Goal: Task Accomplishment & Management: Use online tool/utility

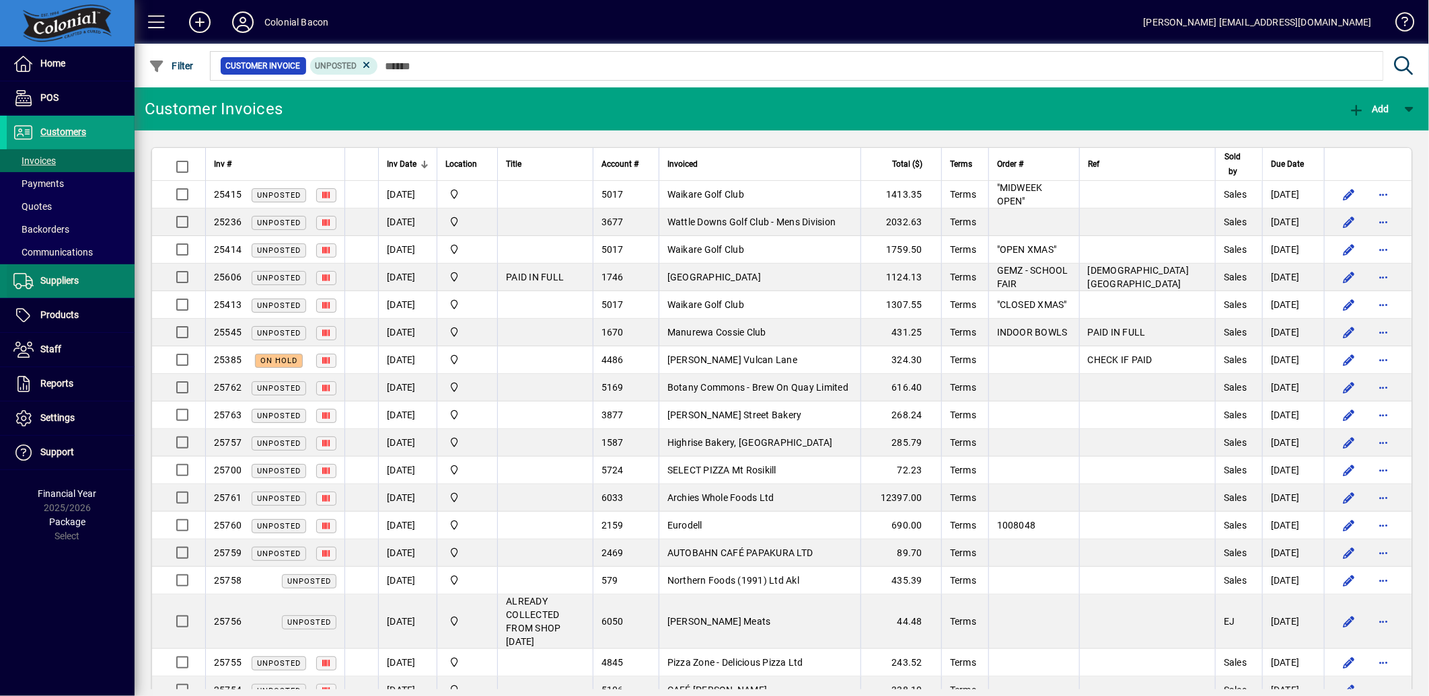
click at [62, 291] on span at bounding box center [71, 281] width 128 height 32
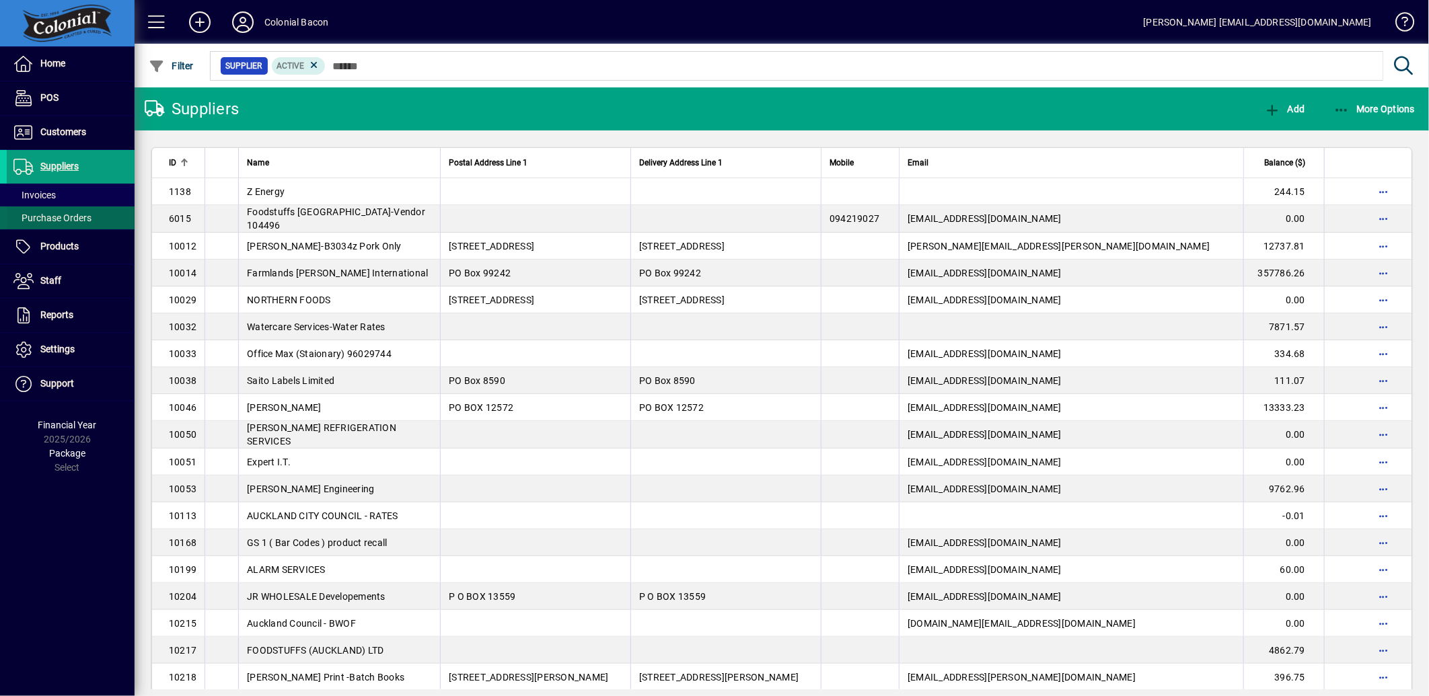
click at [56, 224] on span "Purchase Orders" at bounding box center [49, 218] width 85 height 14
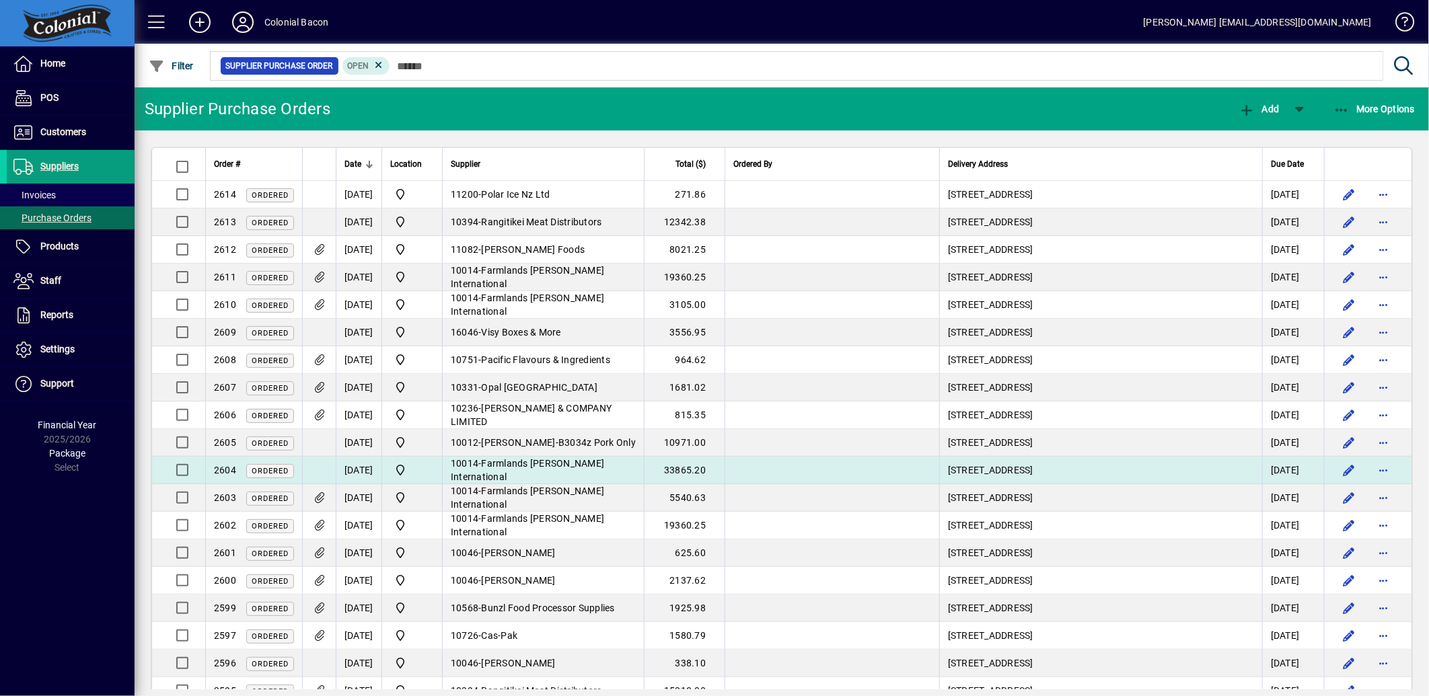
click at [604, 466] on span "Farmlands [PERSON_NAME] International" at bounding box center [527, 470] width 153 height 24
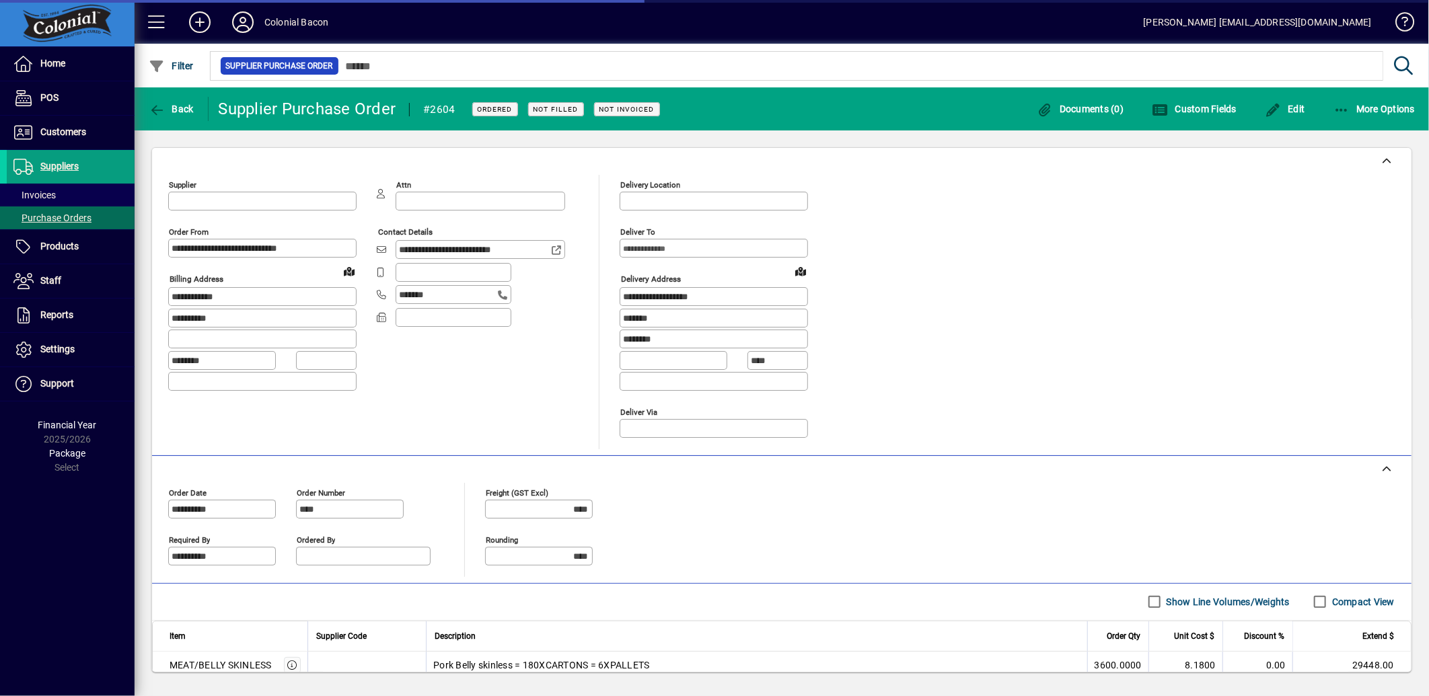
type input "**********"
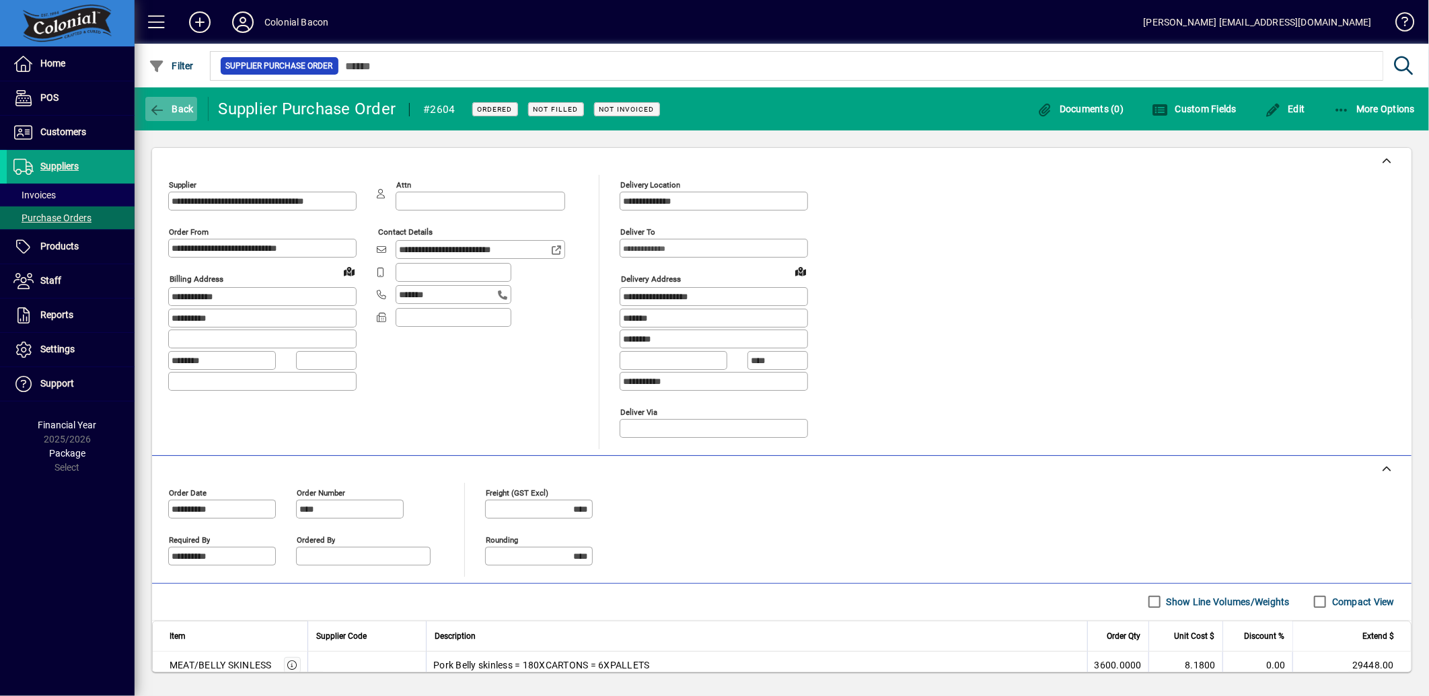
click at [172, 96] on span "button" at bounding box center [171, 109] width 52 height 32
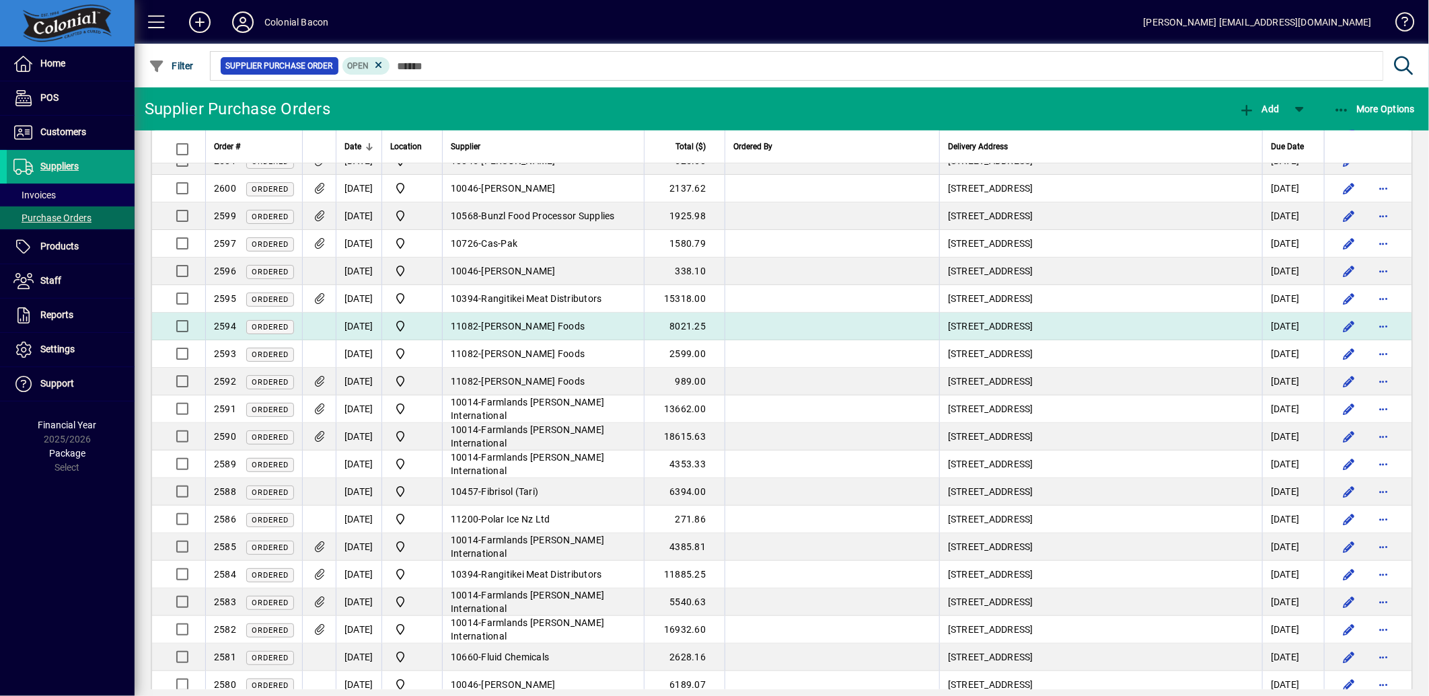
scroll to position [394, 0]
click at [535, 324] on span "[PERSON_NAME] Foods" at bounding box center [534, 325] width 104 height 11
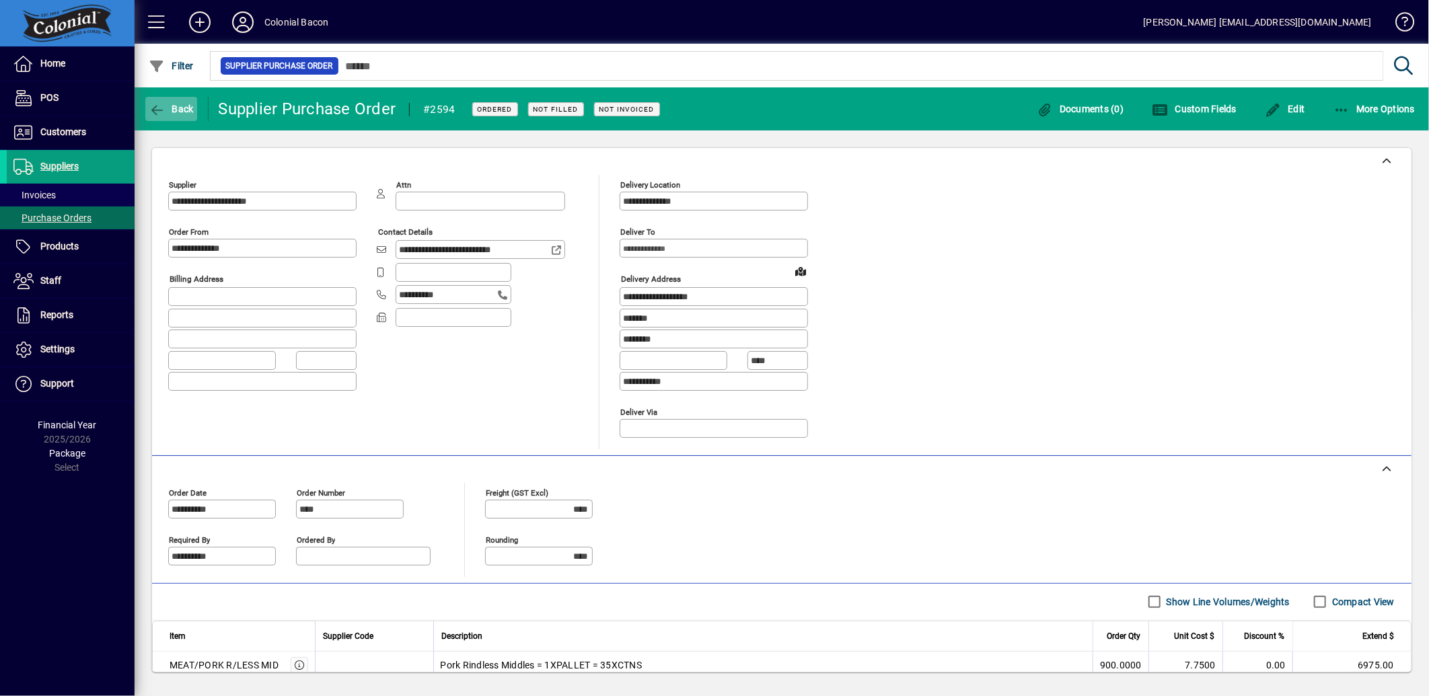
click at [173, 105] on span "Back" at bounding box center [171, 109] width 45 height 11
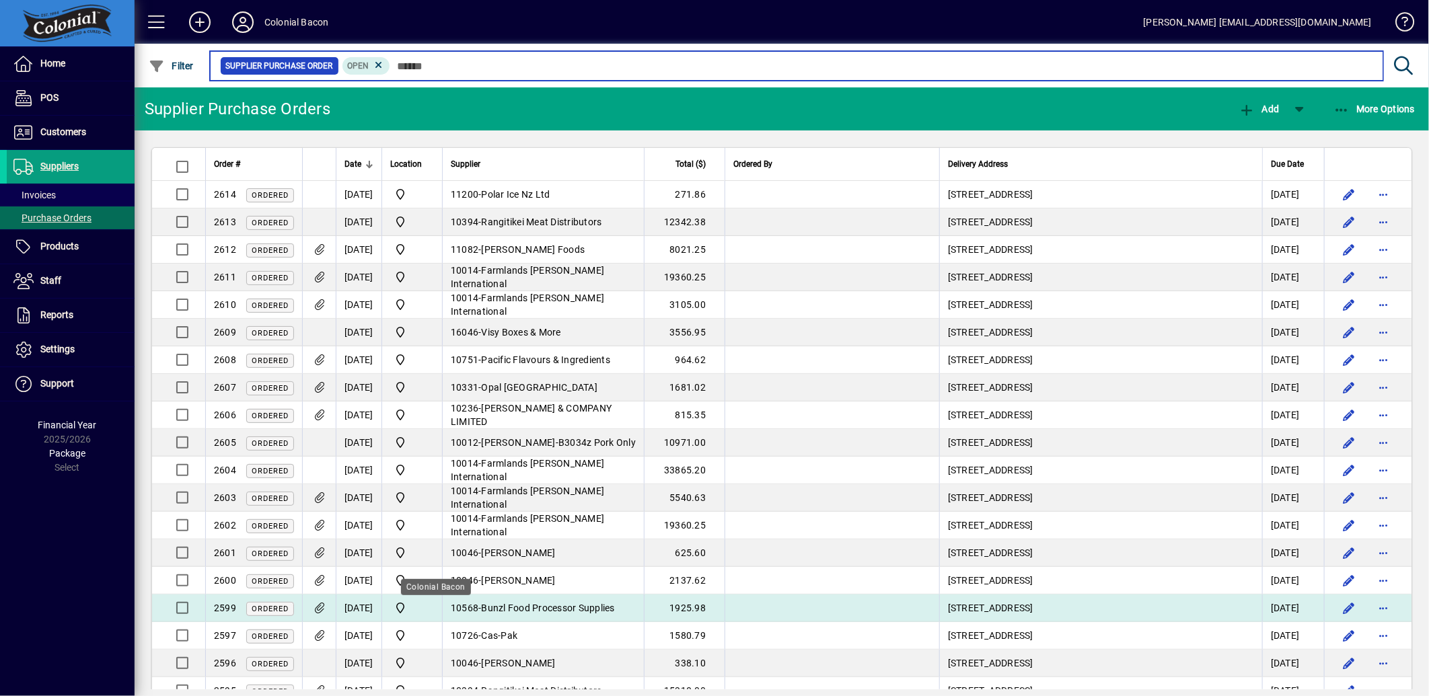
scroll to position [75, 0]
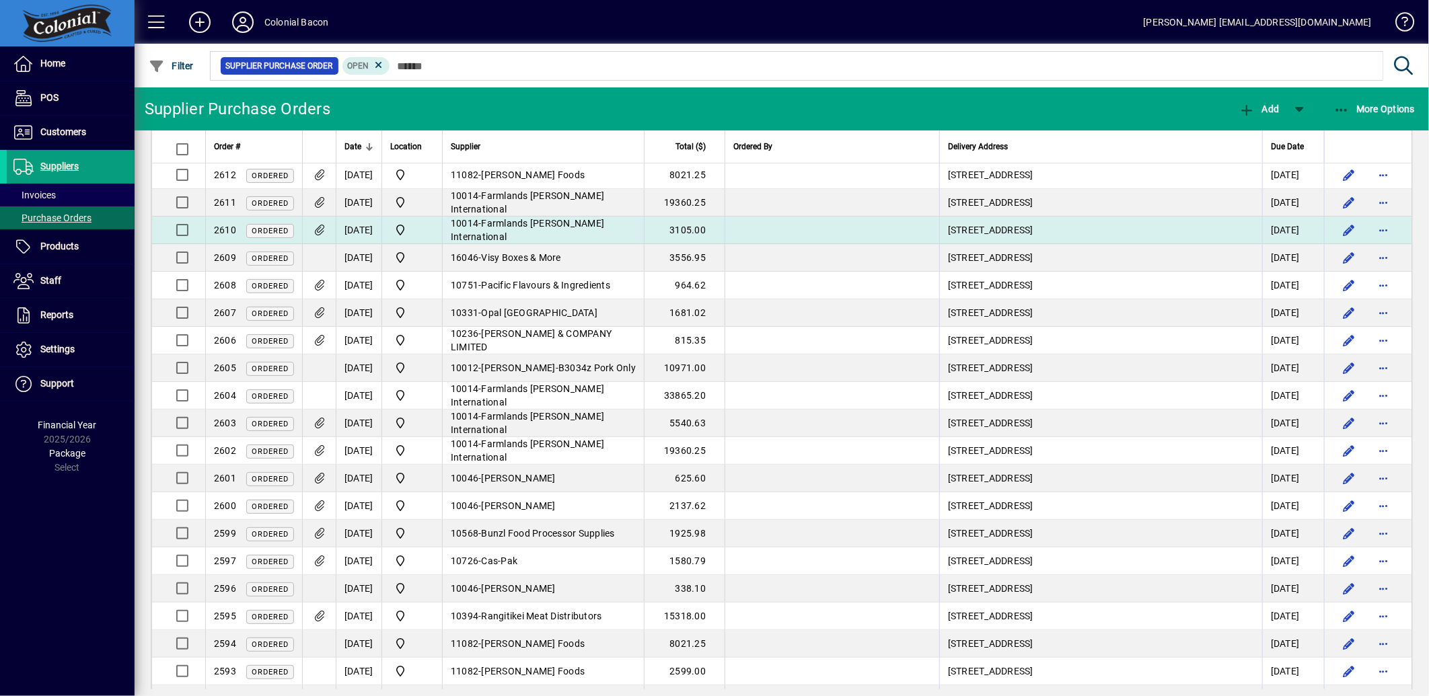
click at [535, 229] on span "Farmlands [PERSON_NAME] International" at bounding box center [527, 230] width 153 height 24
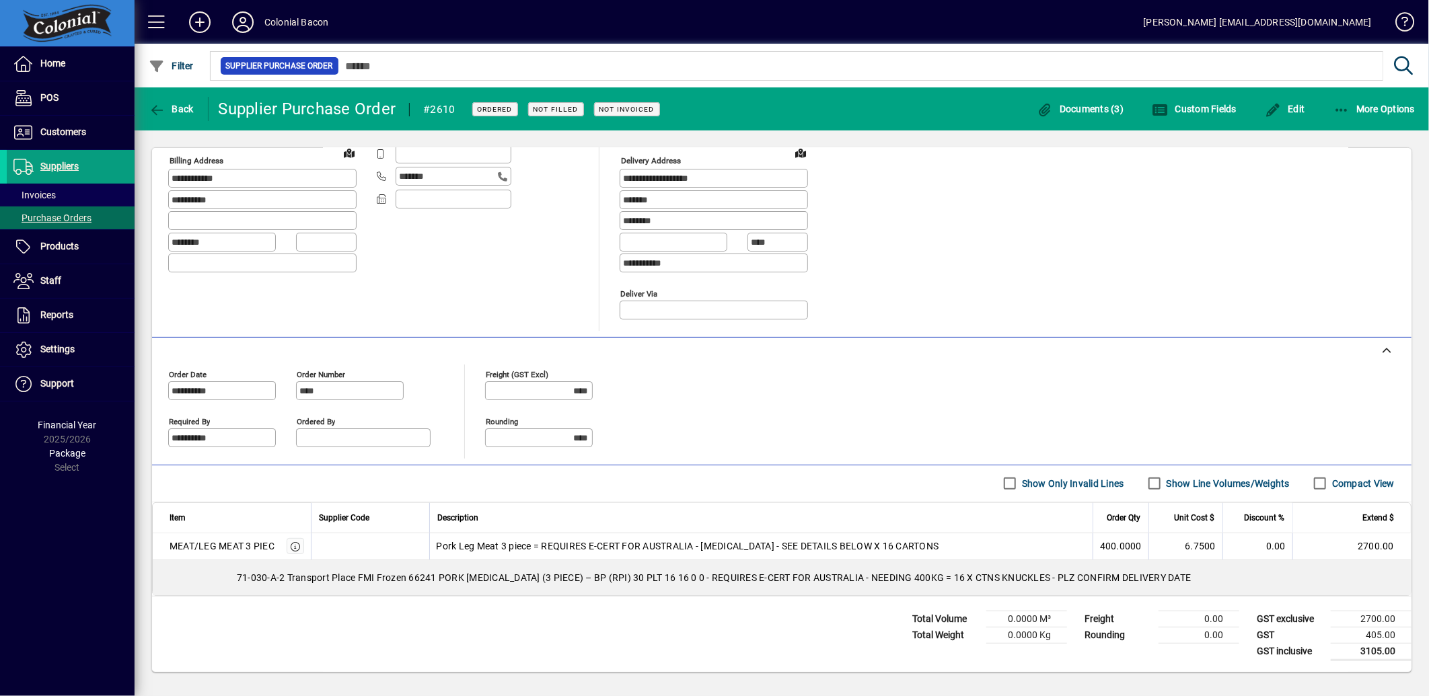
scroll to position [122, 0]
click at [1067, 101] on span "button" at bounding box center [1080, 109] width 94 height 32
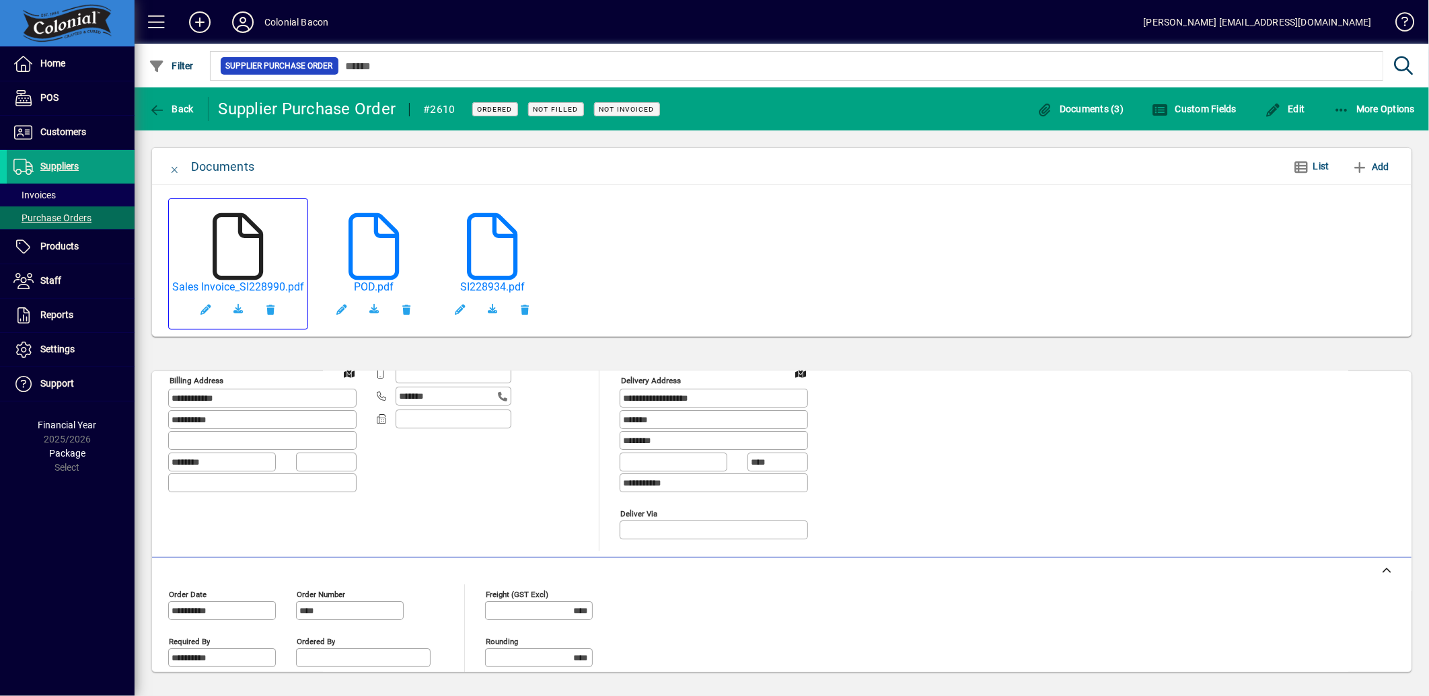
click at [231, 231] on icon at bounding box center [237, 246] width 67 height 67
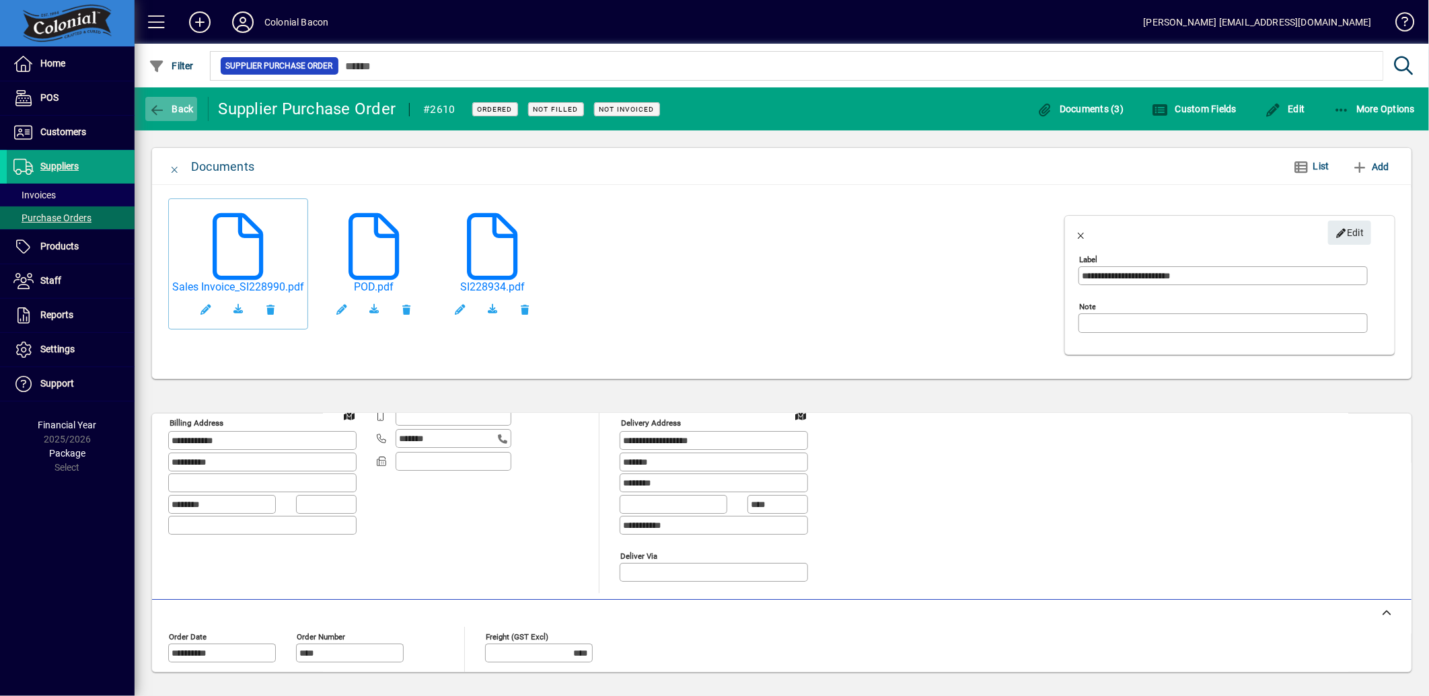
click at [177, 104] on span "Back" at bounding box center [171, 109] width 45 height 11
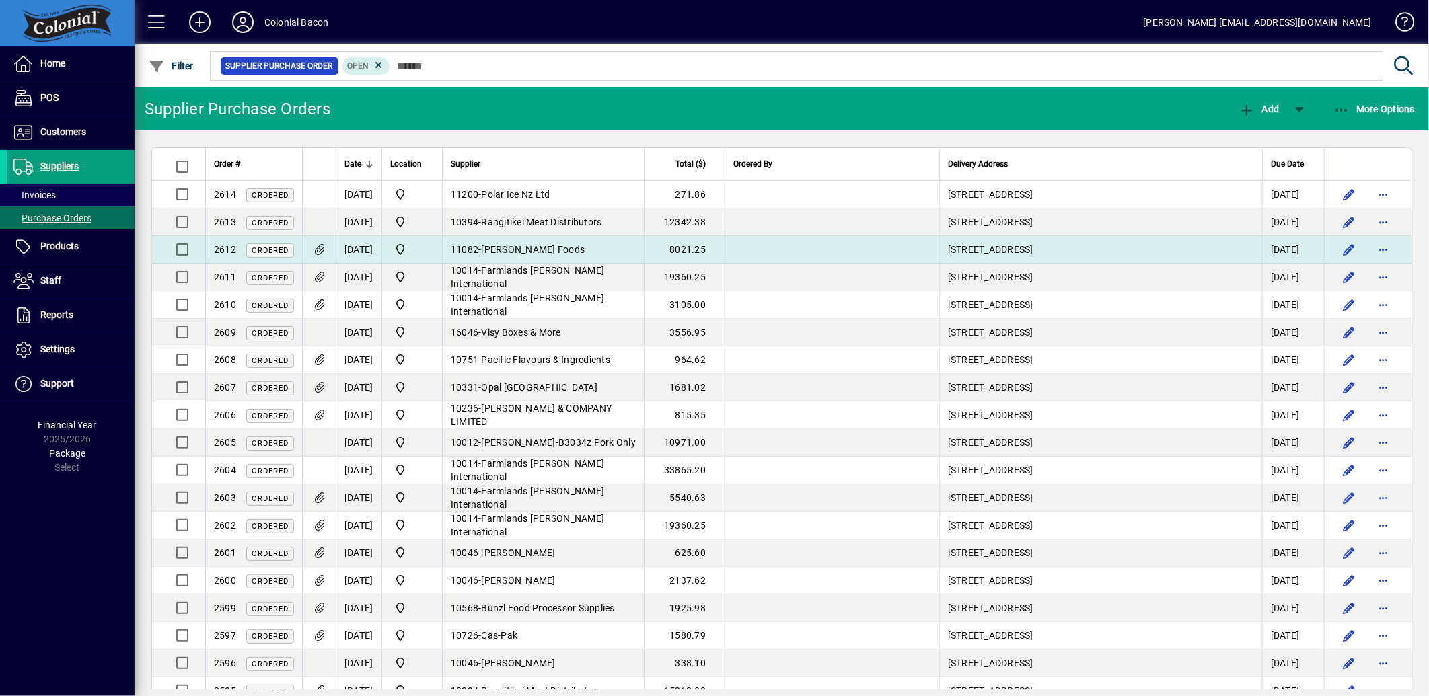
click at [939, 250] on td "[STREET_ADDRESS]" at bounding box center [1100, 250] width 323 height 28
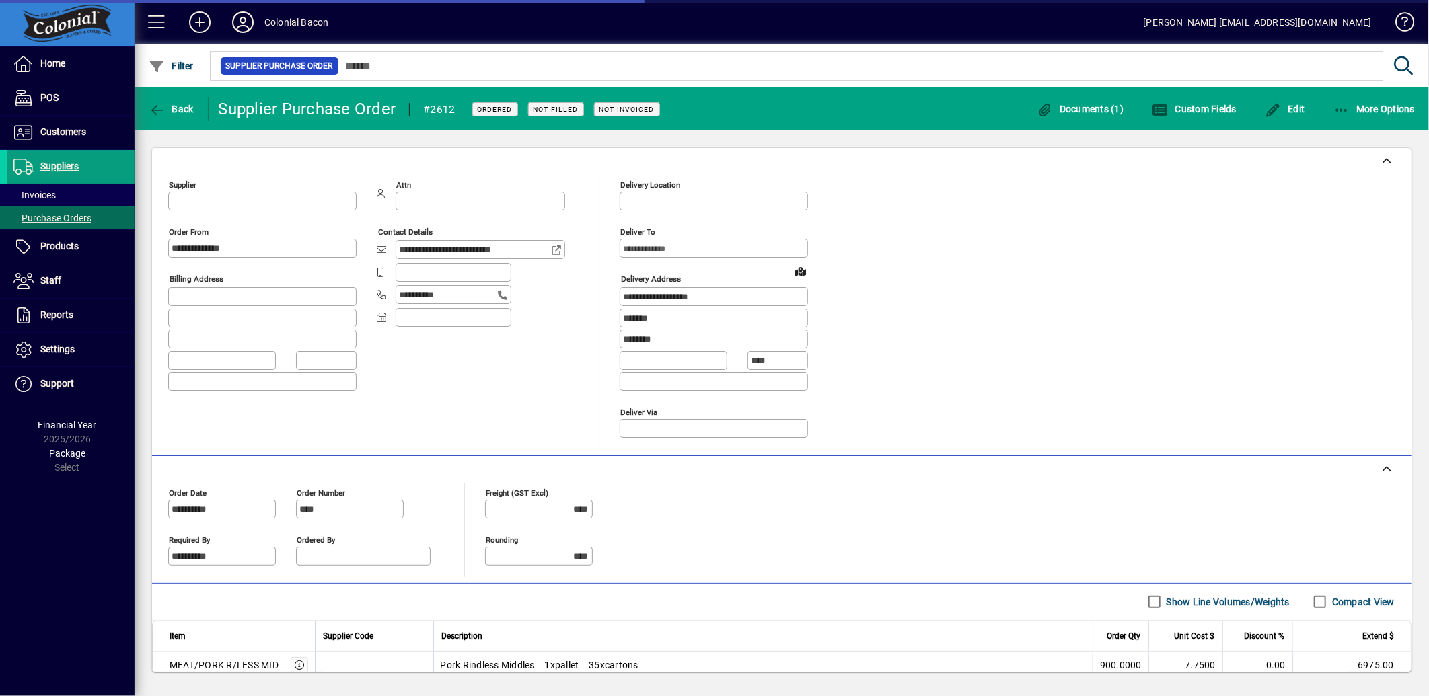
type input "**********"
drag, startPoint x: 1071, startPoint y: 108, endPoint x: 1018, endPoint y: 128, distance: 56.6
click at [1071, 108] on span "Documents (1)" at bounding box center [1080, 109] width 87 height 11
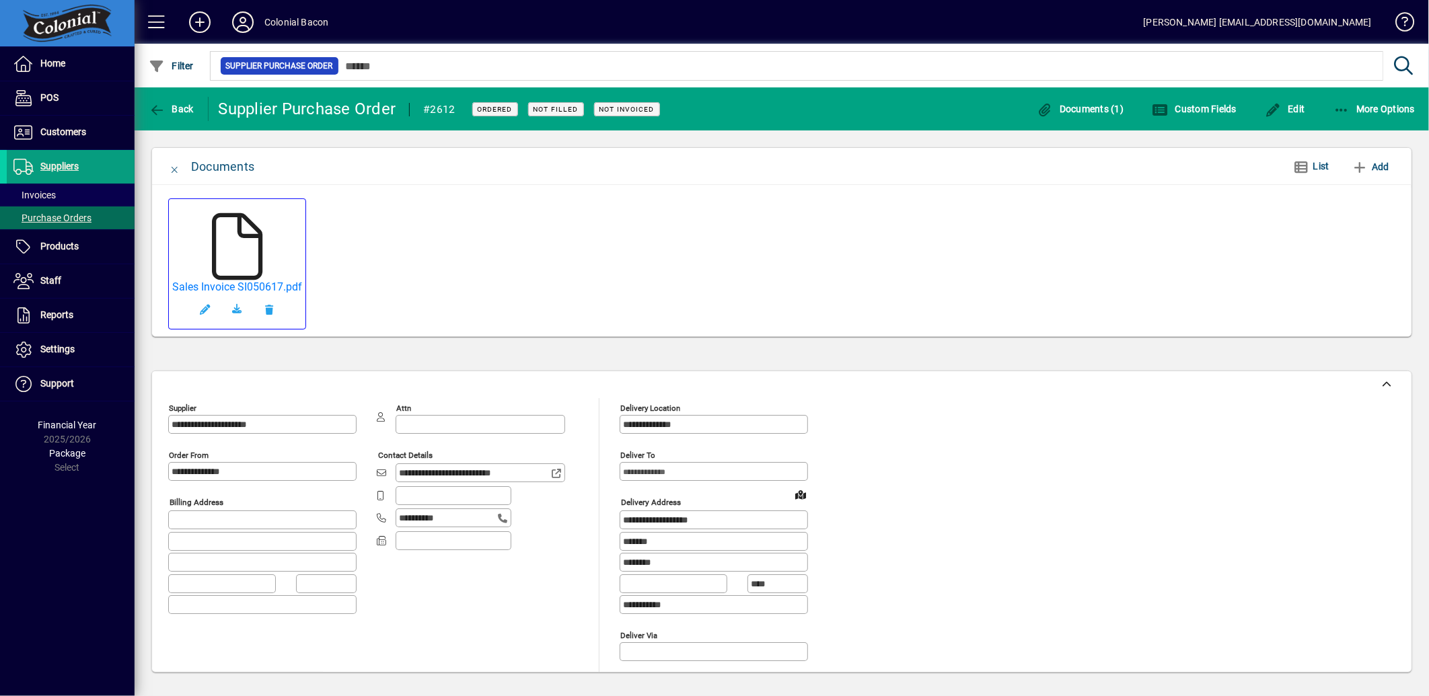
click at [237, 214] on icon at bounding box center [237, 246] width 67 height 67
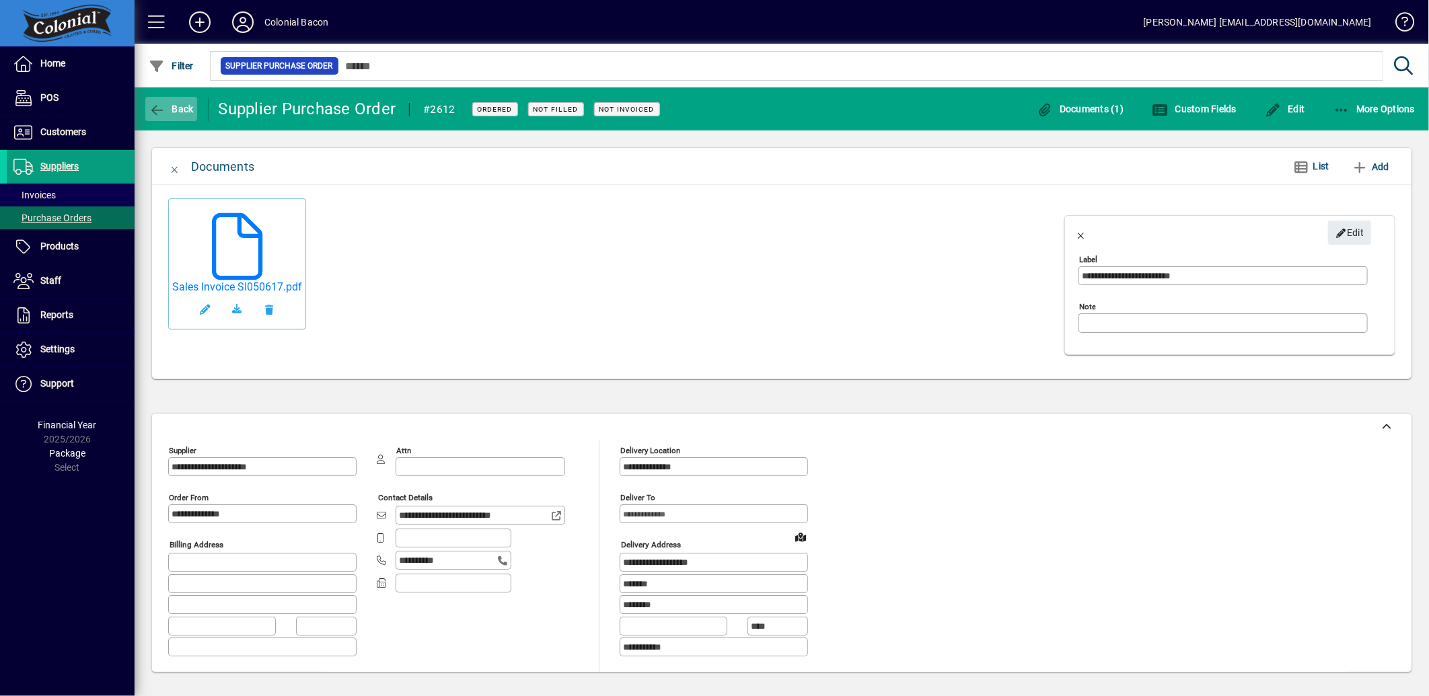
click at [153, 110] on icon "button" at bounding box center [157, 110] width 17 height 13
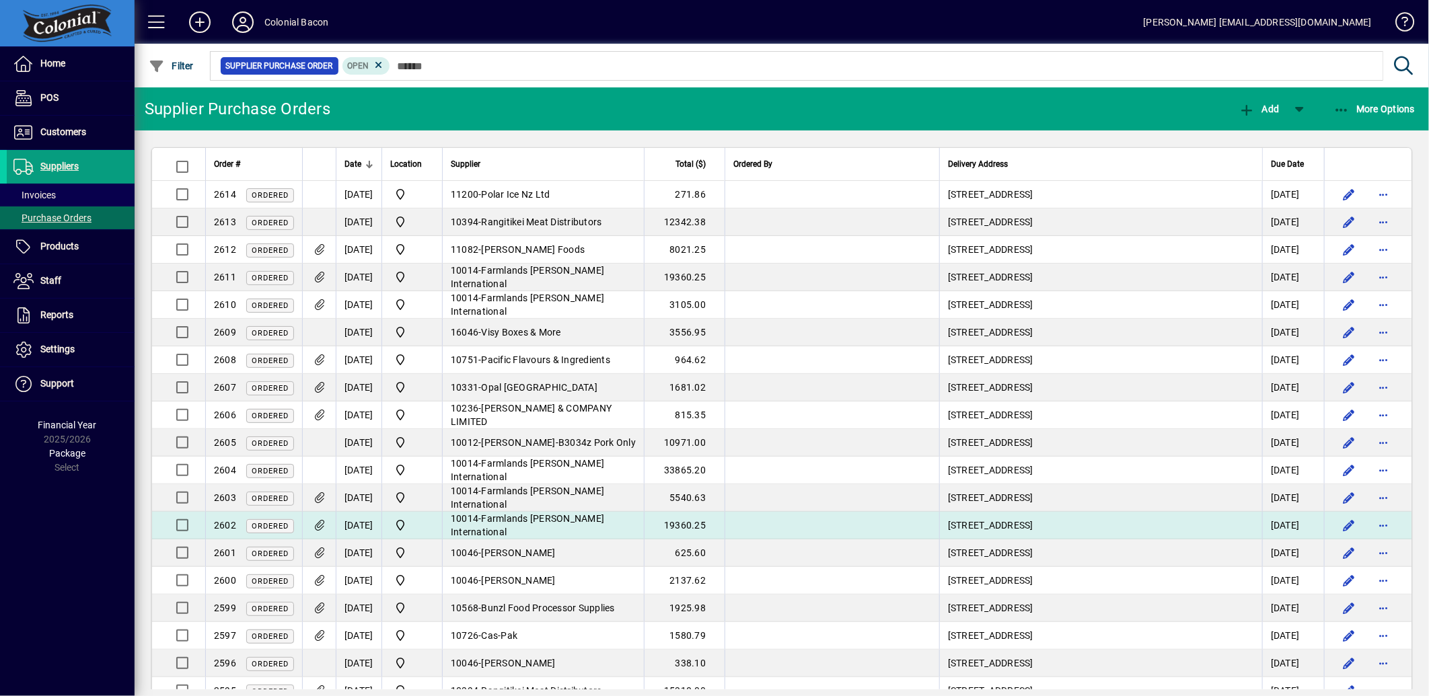
click at [557, 525] on span "Farmlands [PERSON_NAME] International" at bounding box center [527, 525] width 153 height 24
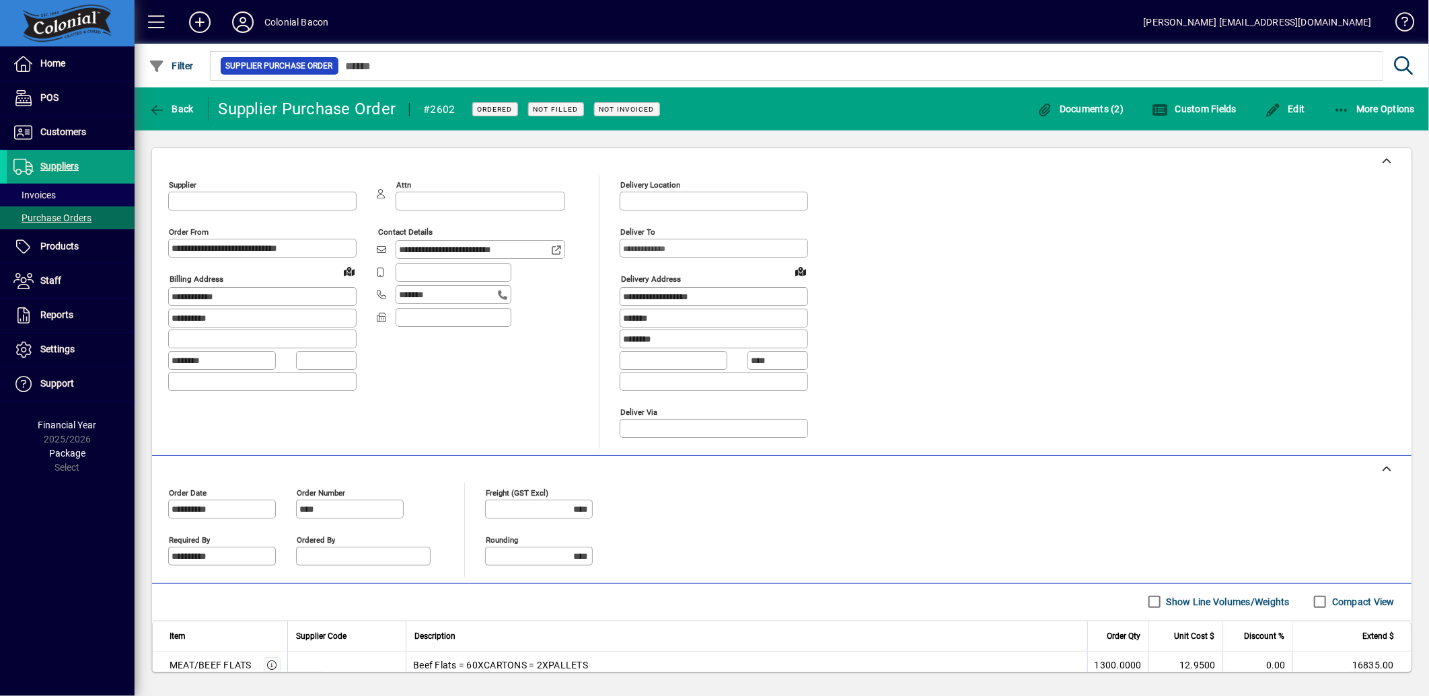
type input "**********"
click at [1094, 105] on span "Documents (2)" at bounding box center [1080, 109] width 87 height 11
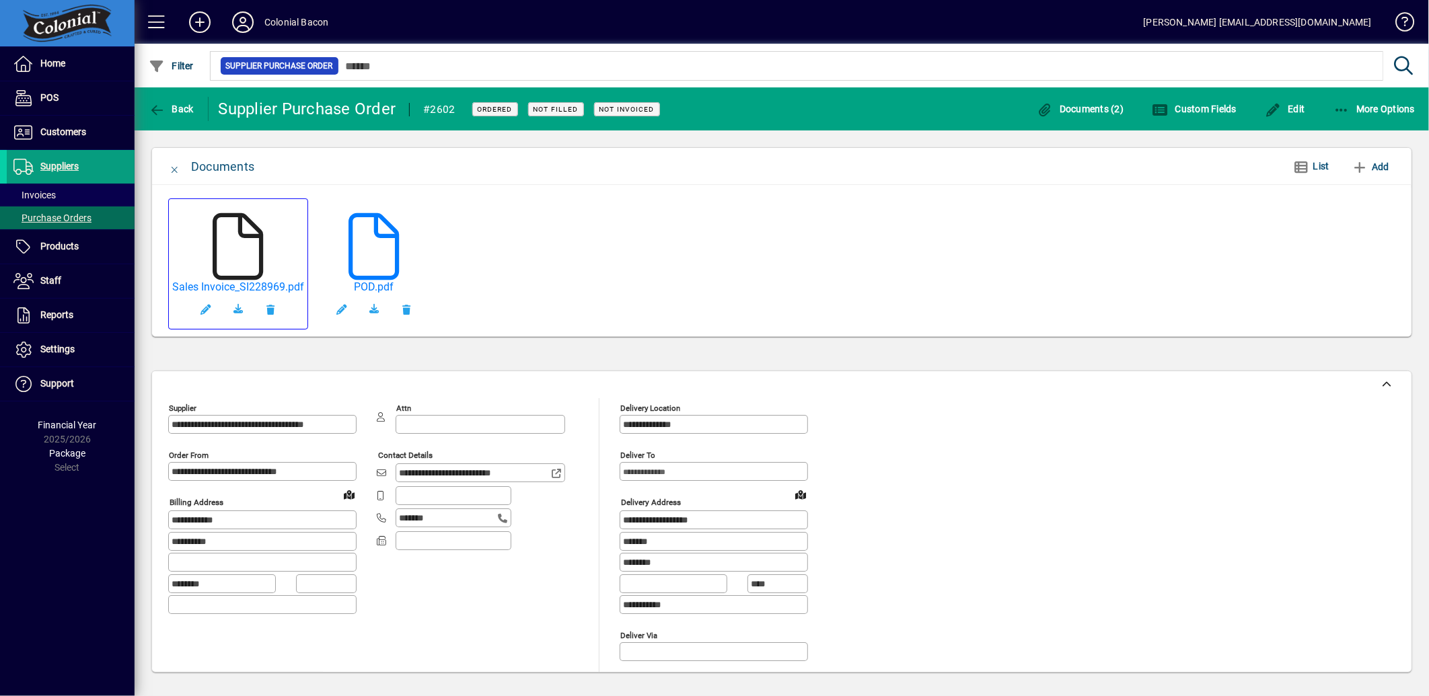
click at [254, 233] on icon at bounding box center [237, 246] width 67 height 67
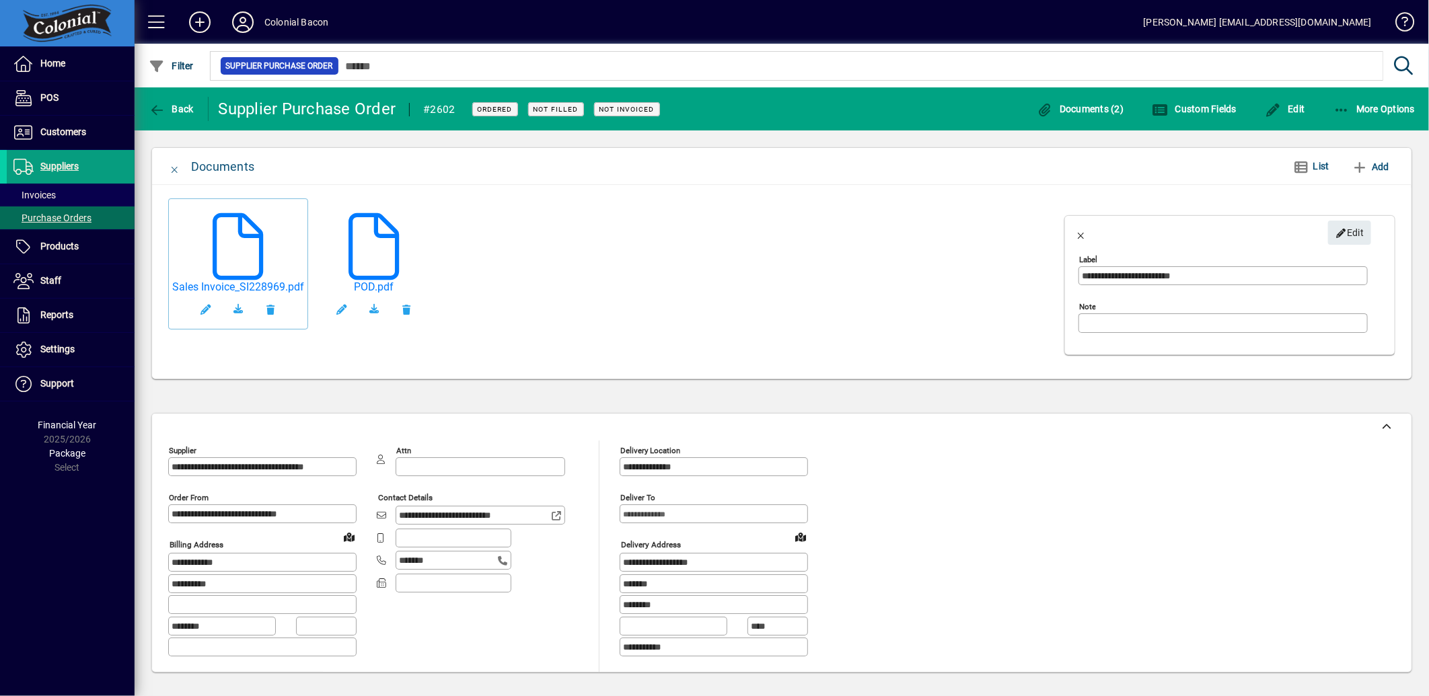
click at [583, 190] on div "**********" at bounding box center [781, 282] width 1259 height 194
click at [167, 104] on span "Back" at bounding box center [171, 109] width 45 height 11
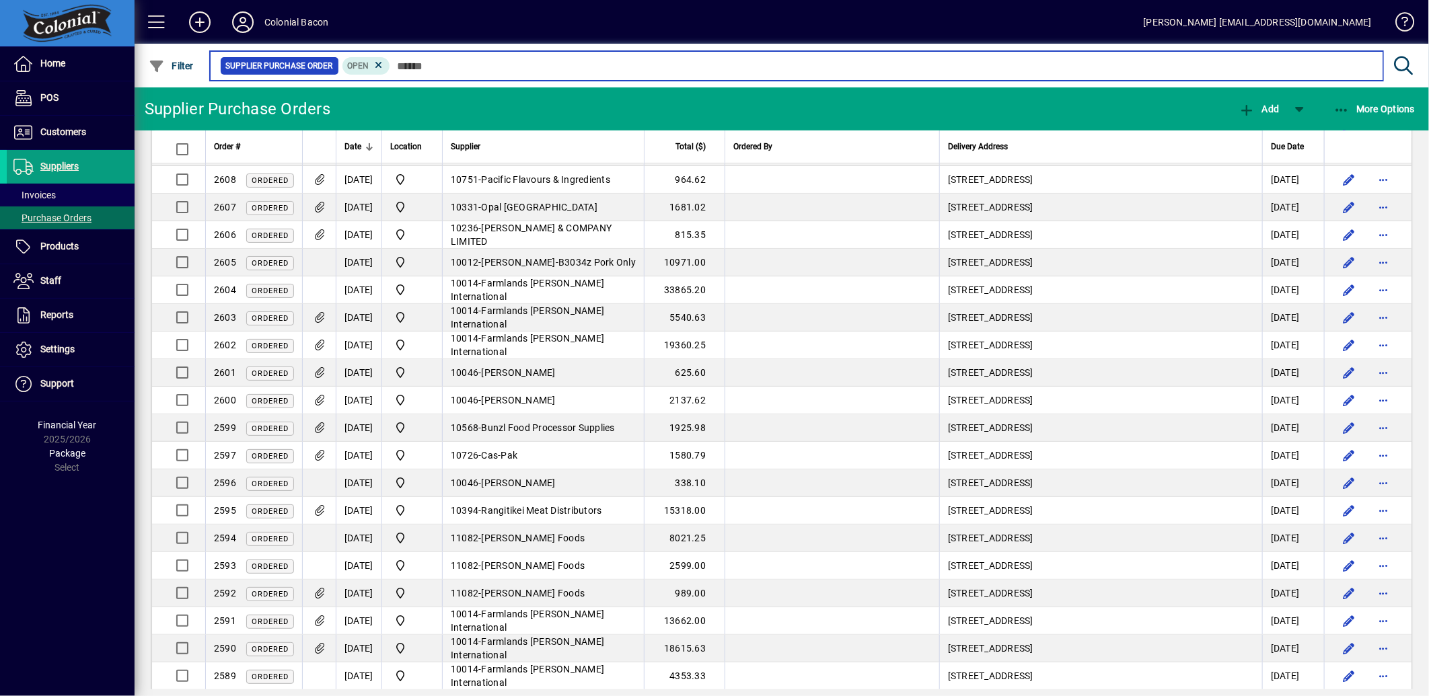
scroll to position [373, 0]
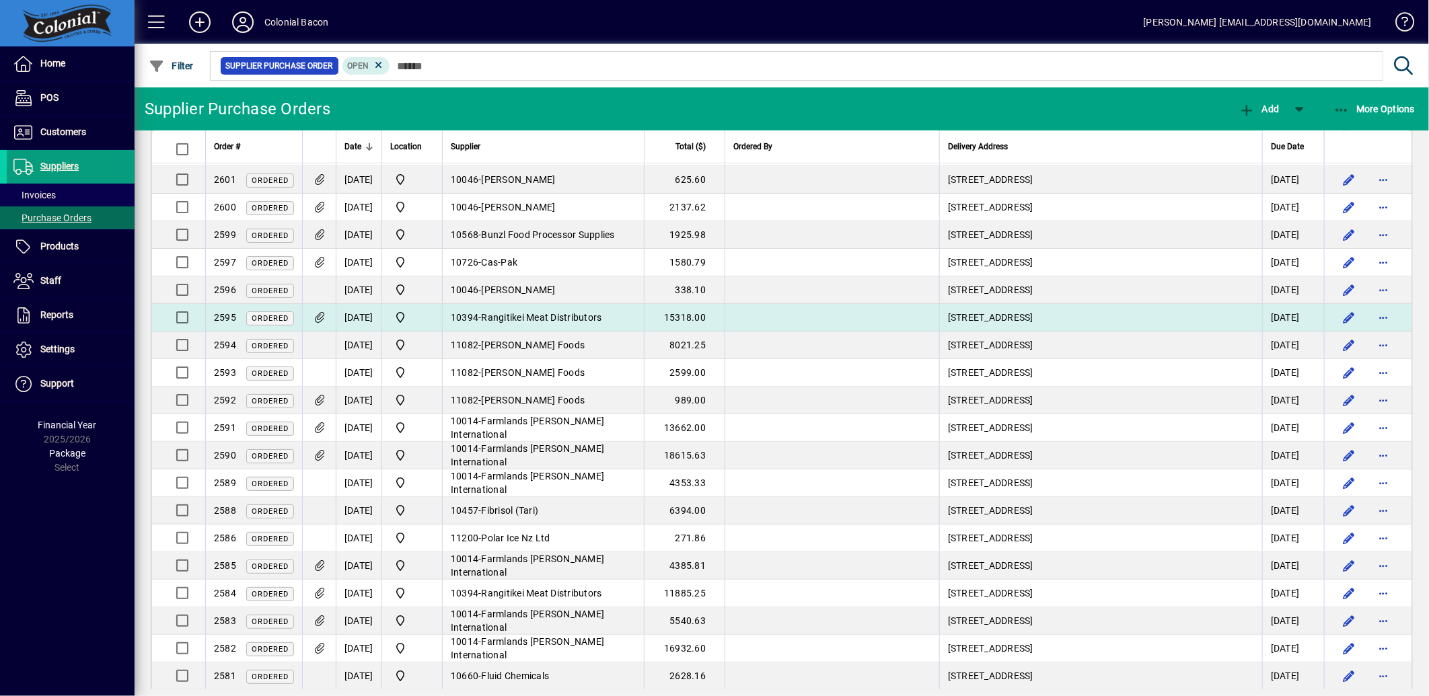
click at [529, 312] on span "Rangitikei Meat Distributors" at bounding box center [542, 317] width 120 height 11
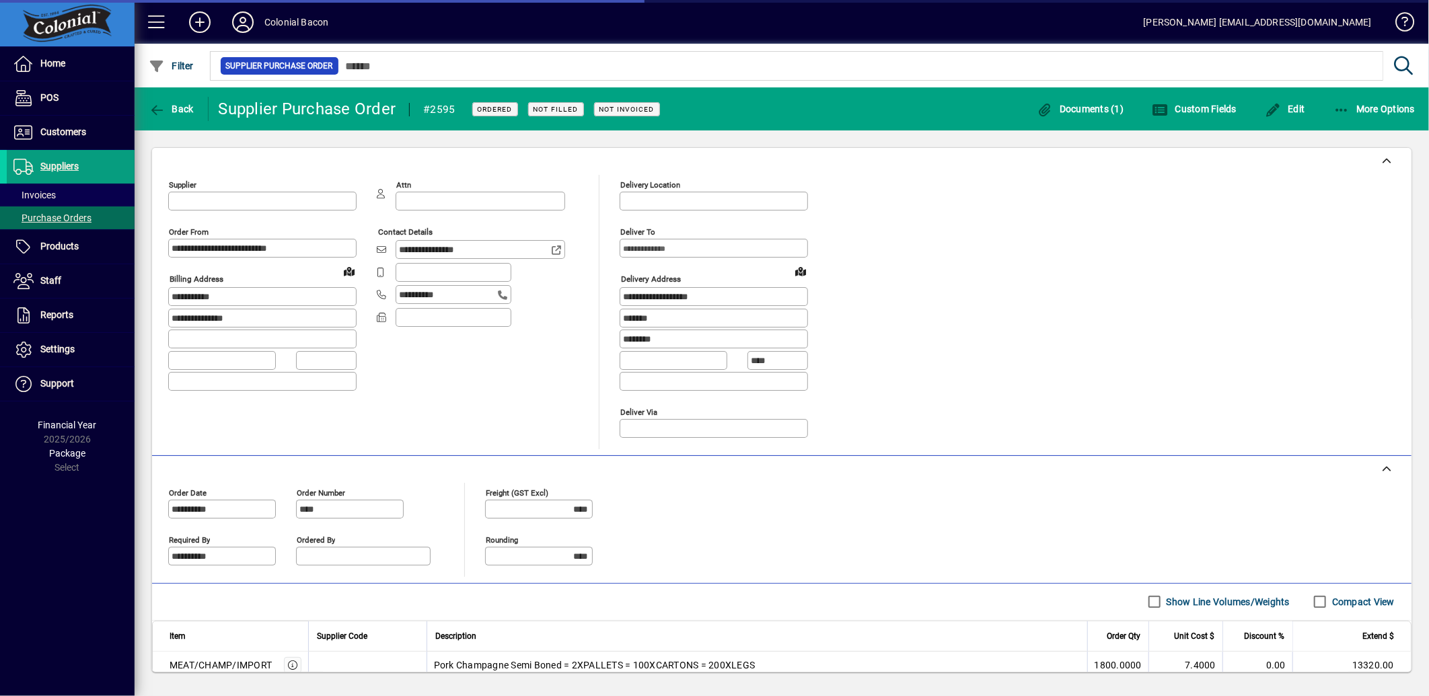
type input "**********"
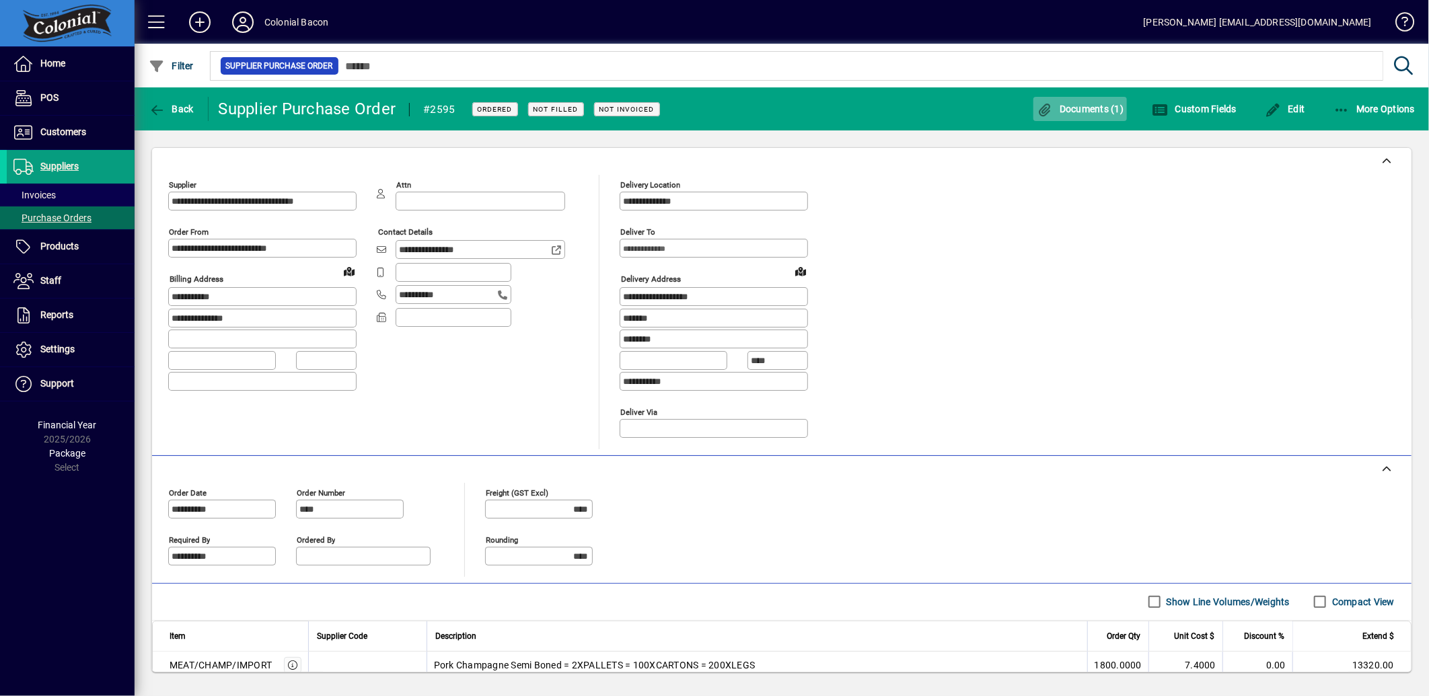
click at [1078, 104] on span "Documents (1)" at bounding box center [1080, 109] width 87 height 11
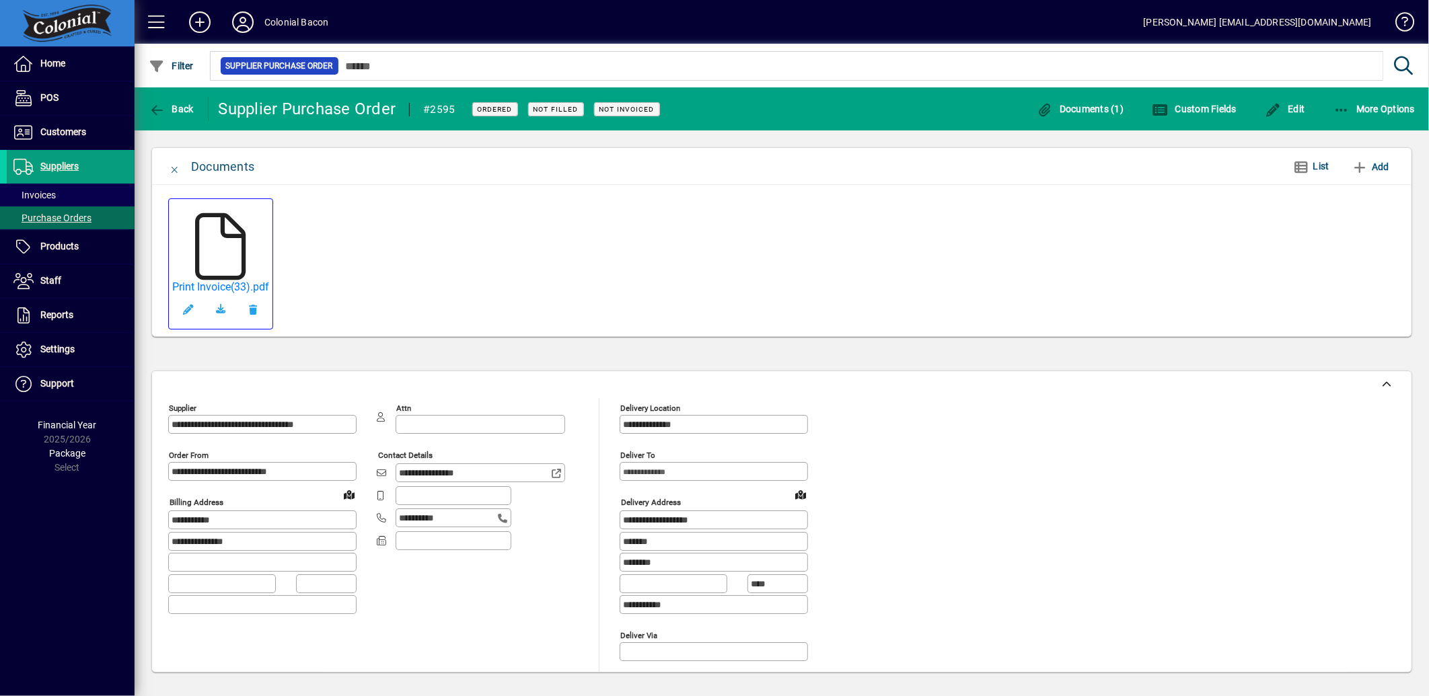
click at [225, 239] on icon at bounding box center [220, 246] width 67 height 67
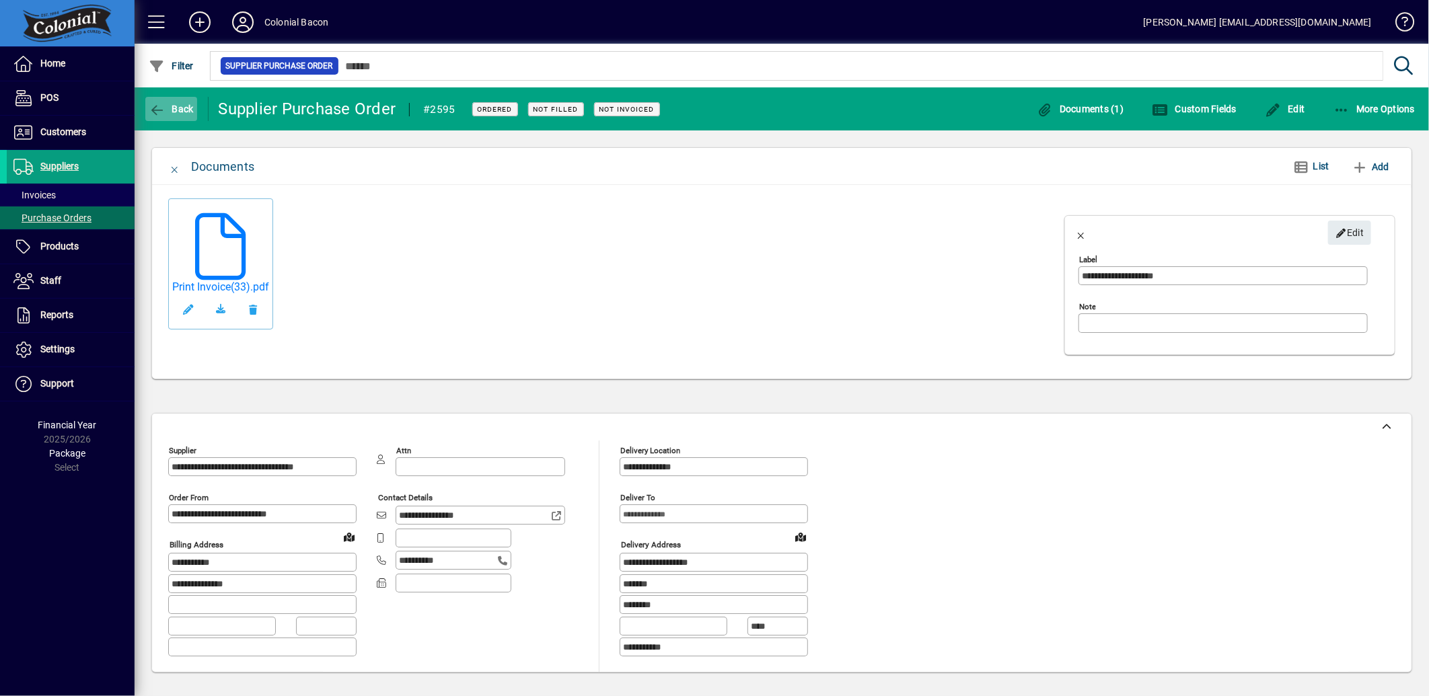
click at [166, 104] on span "Back" at bounding box center [171, 109] width 45 height 11
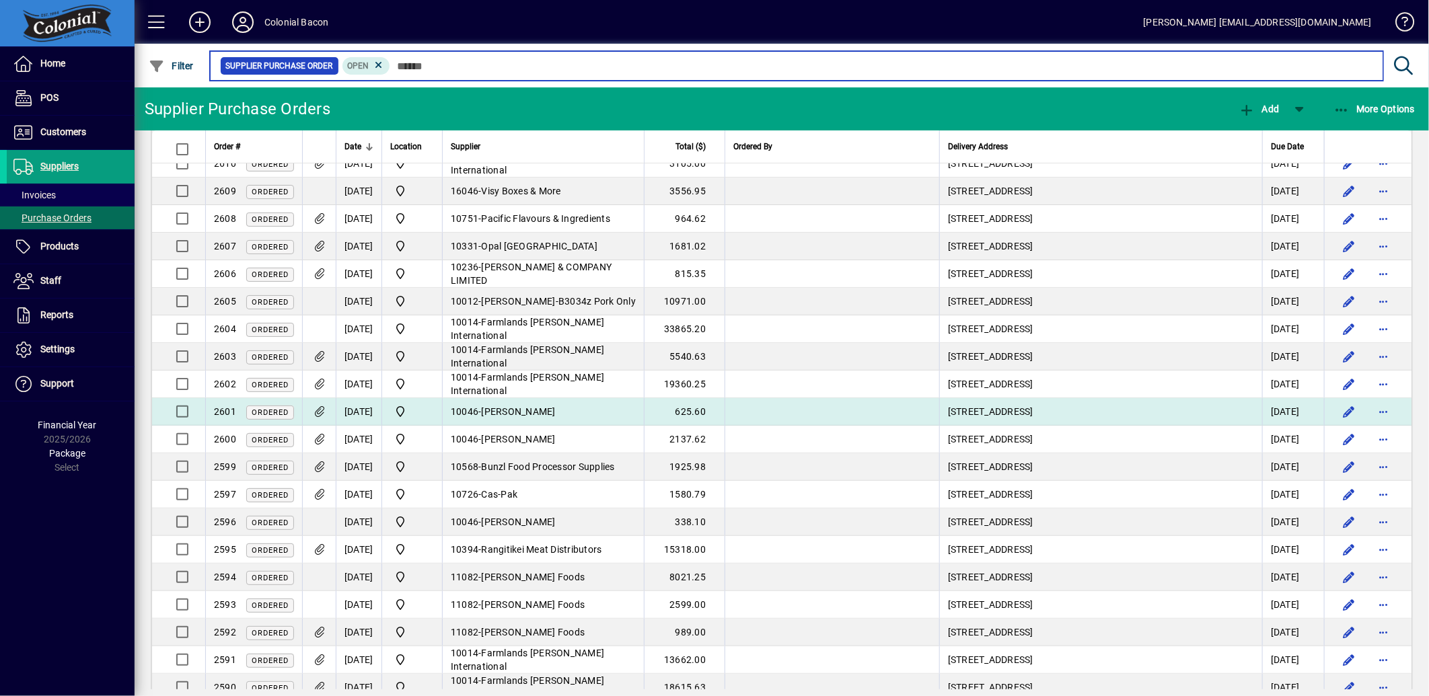
scroll to position [299, 0]
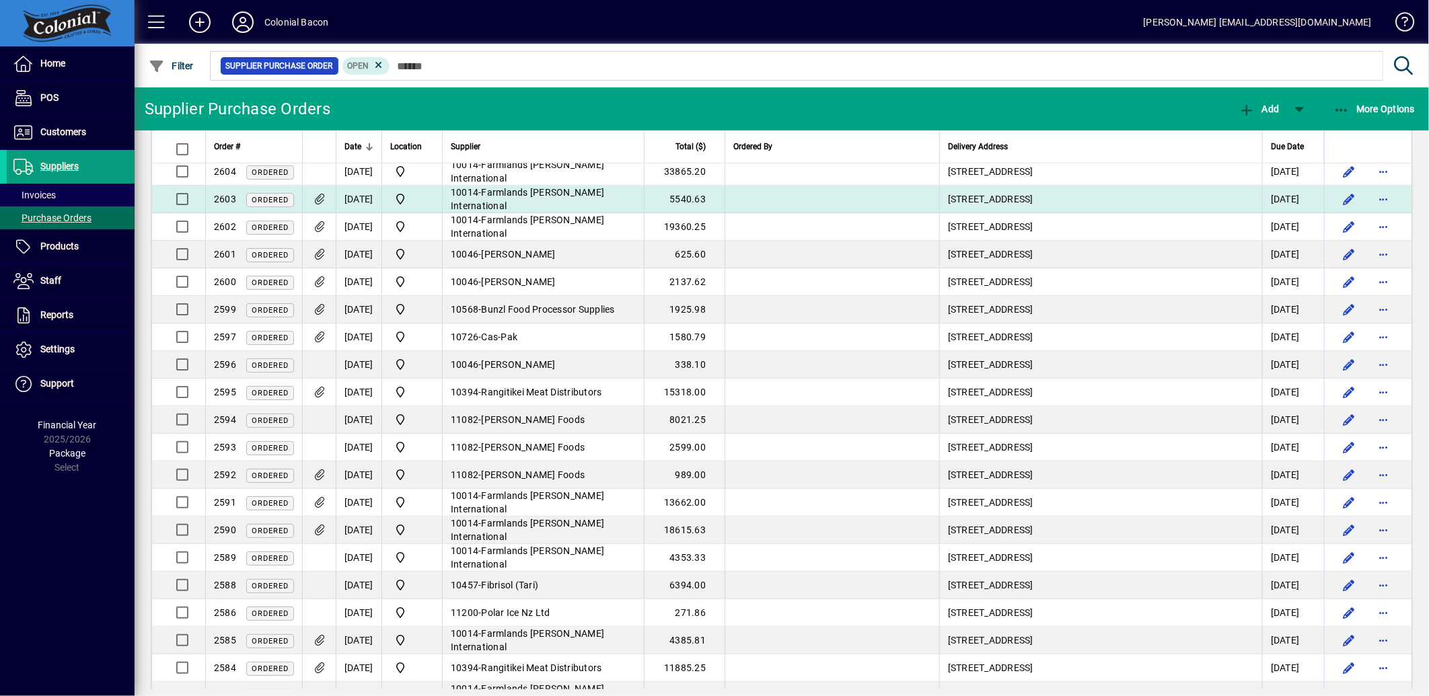
click at [558, 205] on td "10014 - Farmlands [PERSON_NAME] International" at bounding box center [543, 200] width 202 height 28
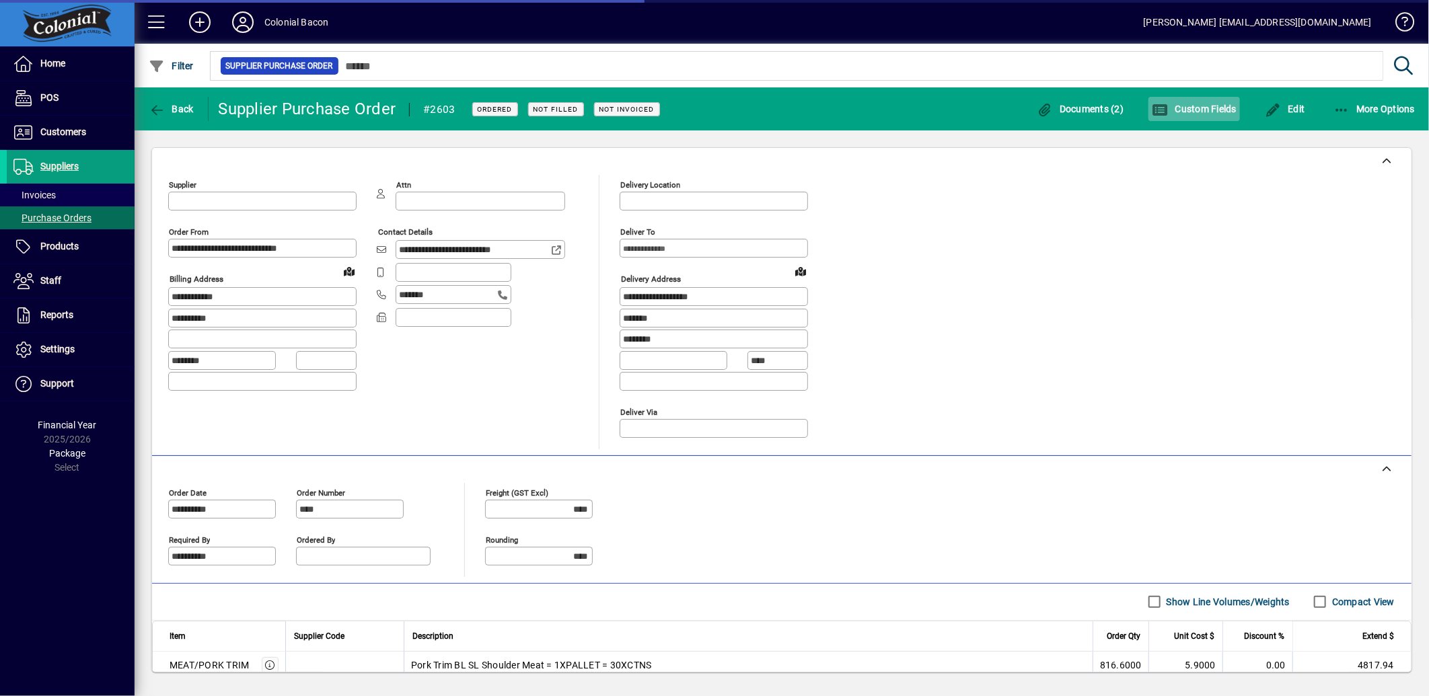
type input "**********"
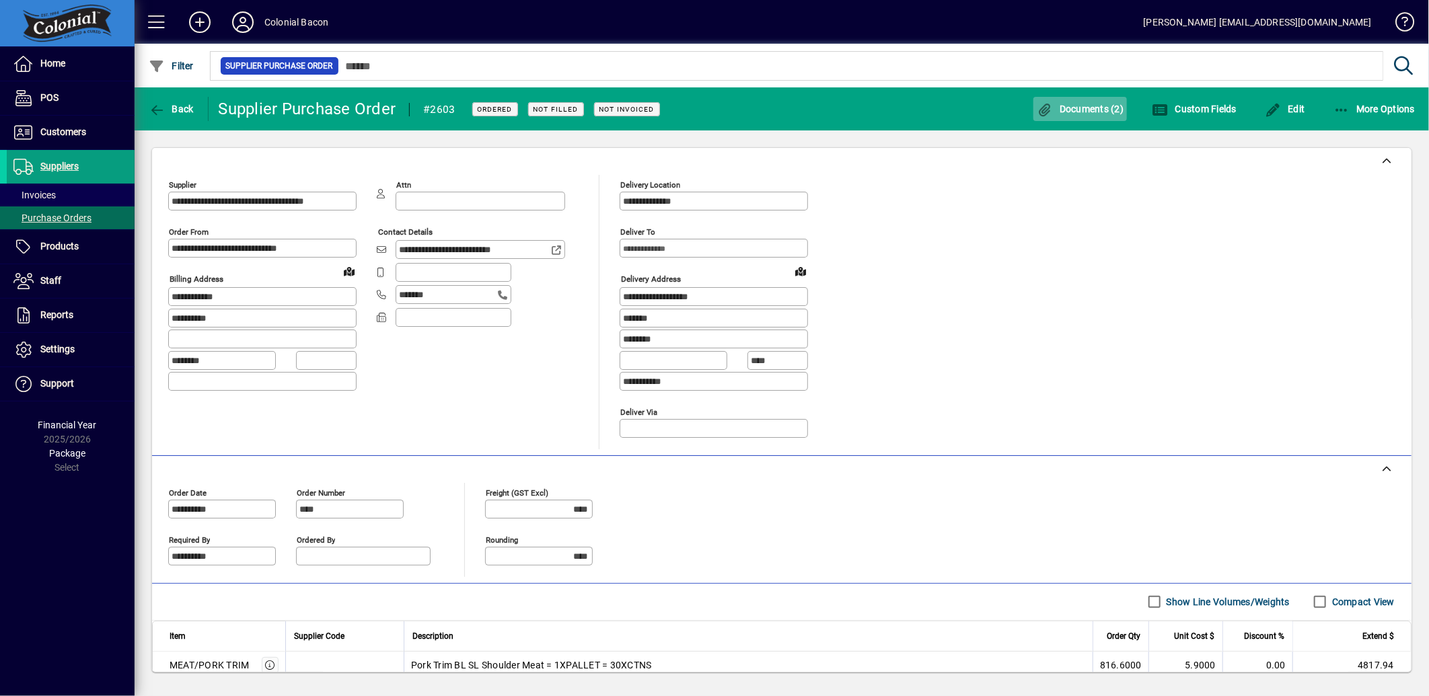
click at [1109, 100] on span "button" at bounding box center [1080, 109] width 94 height 32
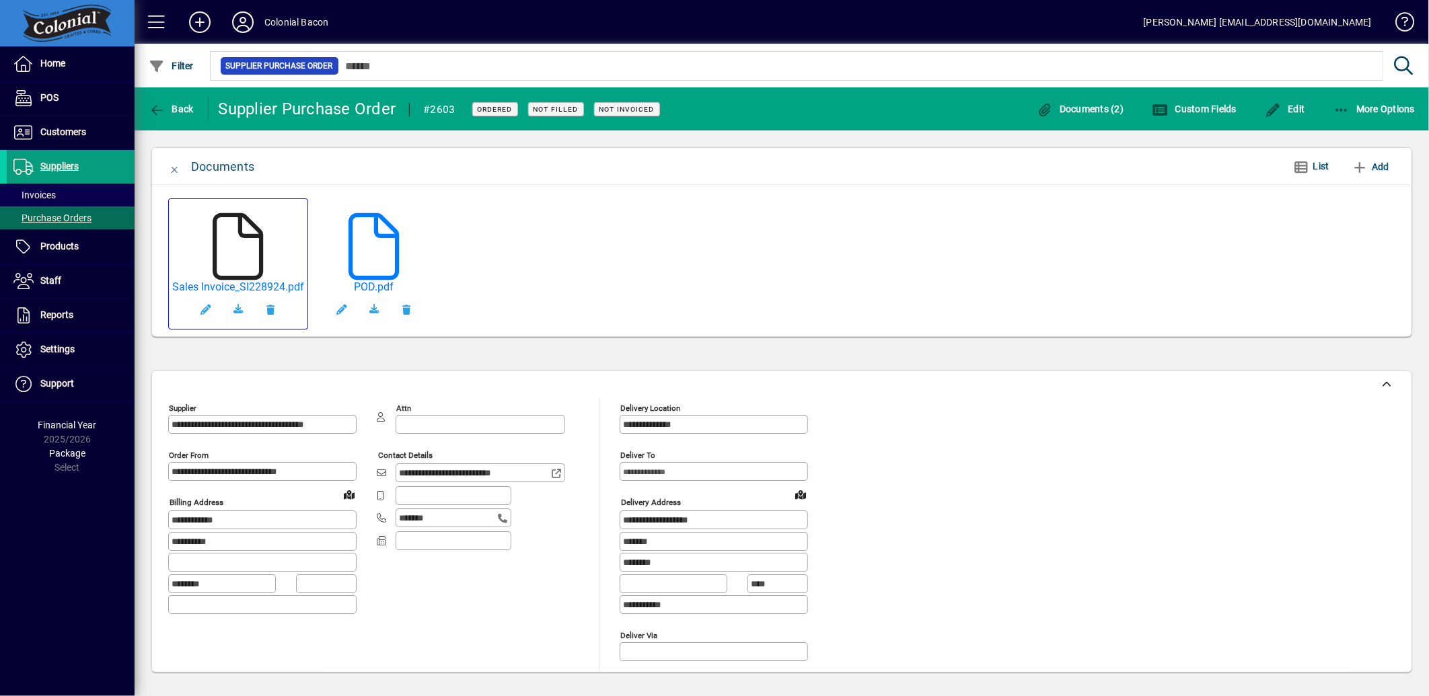
click at [234, 253] on icon at bounding box center [237, 246] width 67 height 67
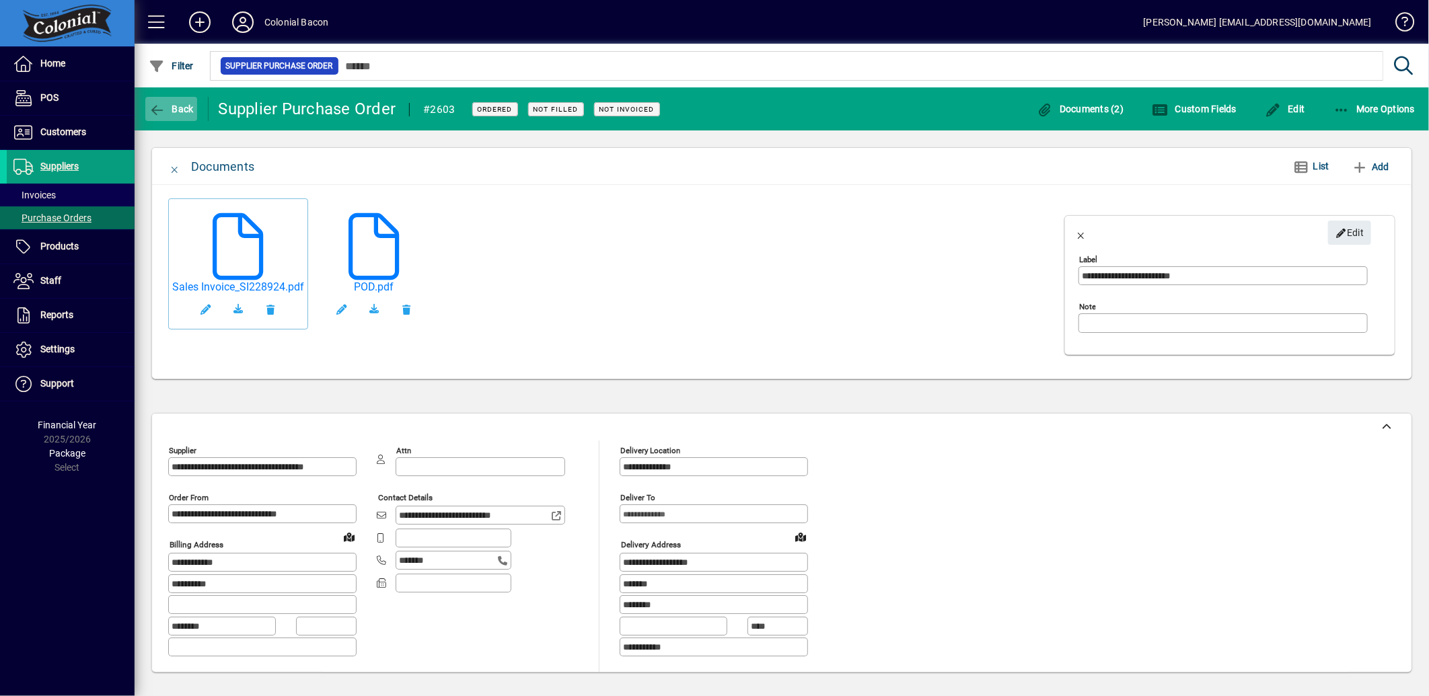
click at [178, 106] on span "Back" at bounding box center [171, 109] width 45 height 11
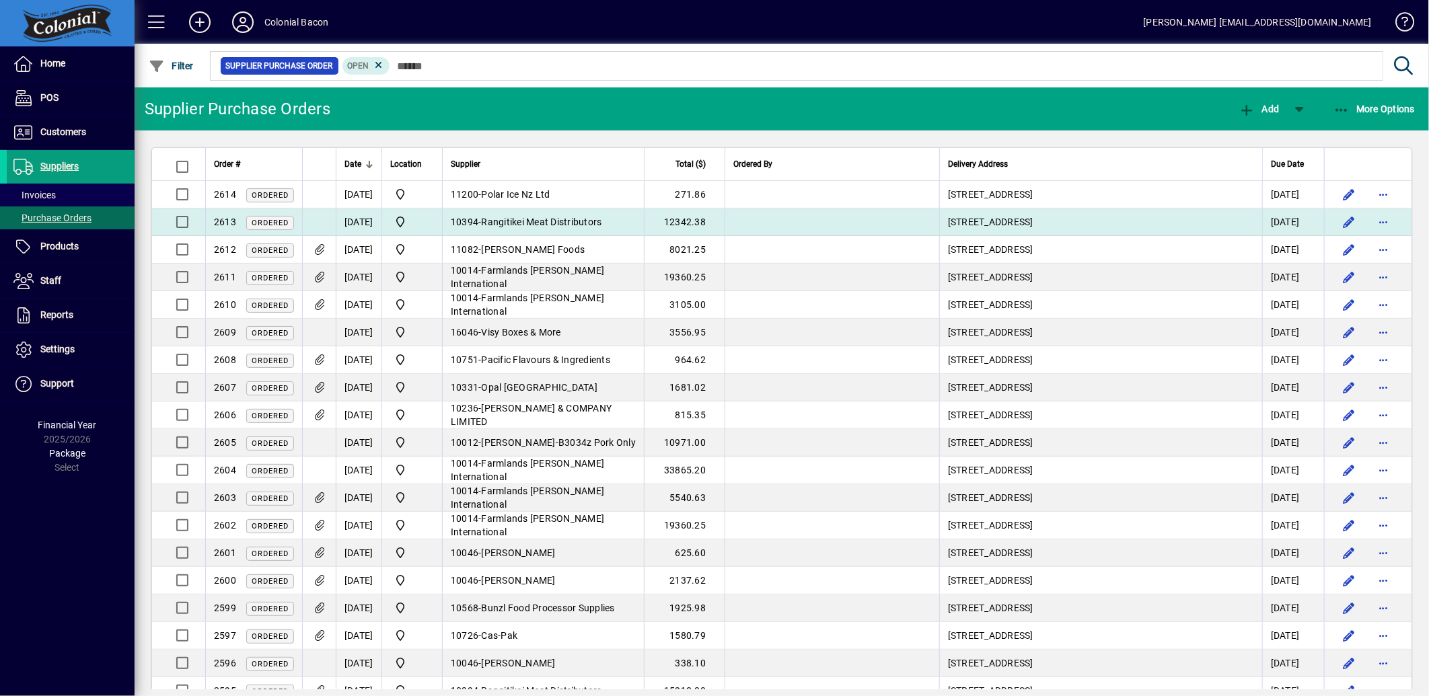
click at [552, 218] on span "Rangitikei Meat Distributors" at bounding box center [542, 222] width 120 height 11
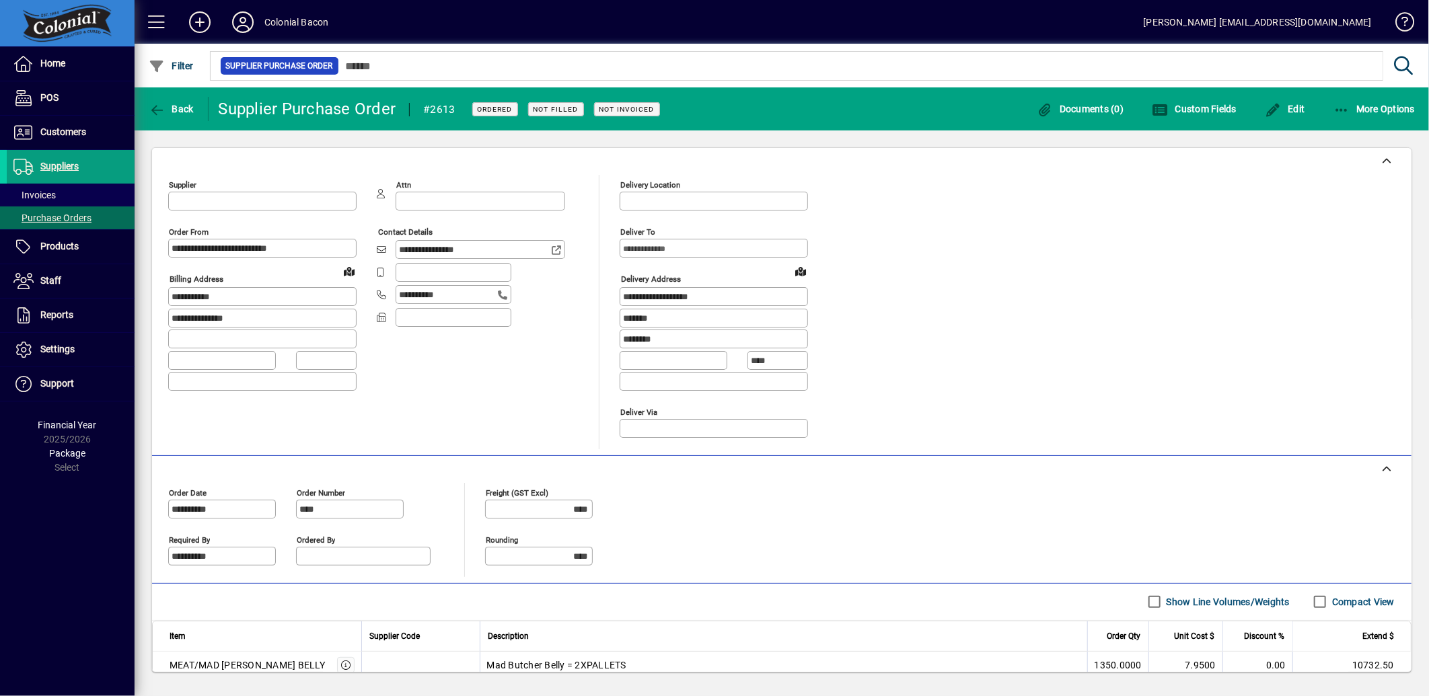
type input "**********"
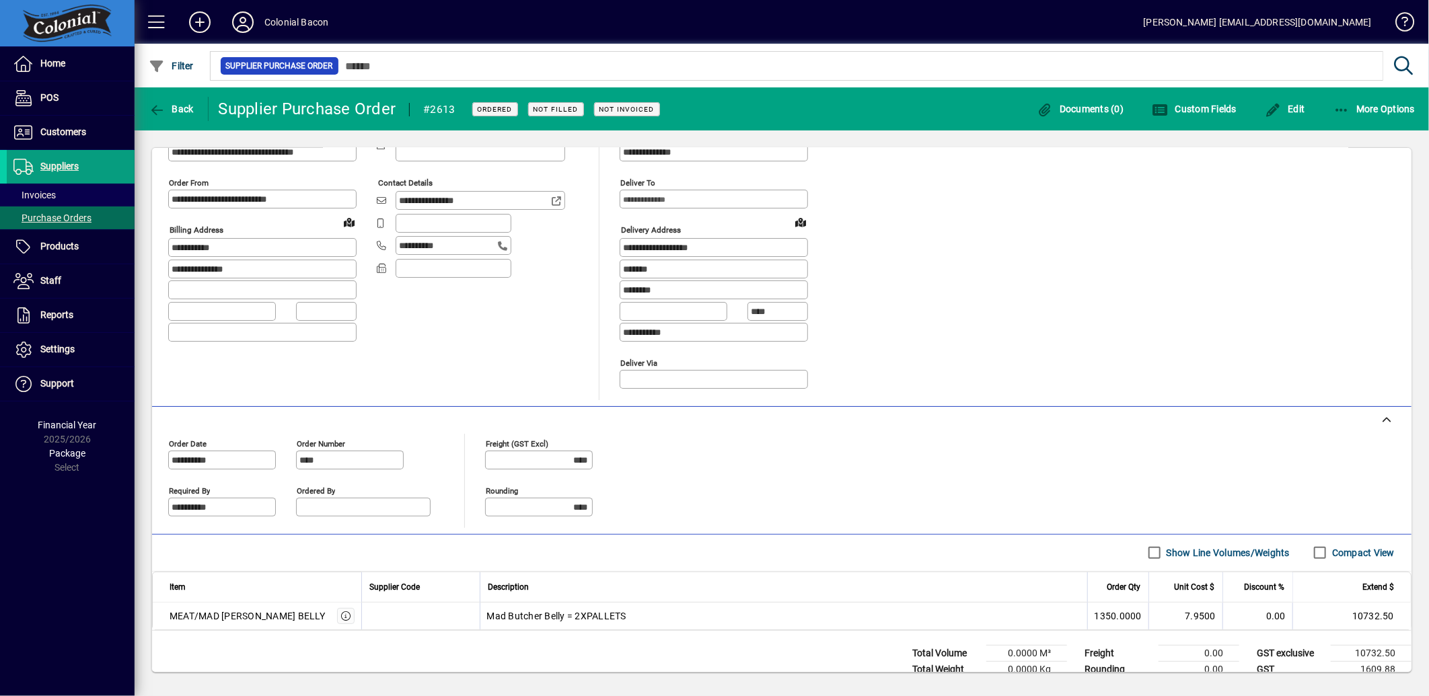
scroll to position [75, 0]
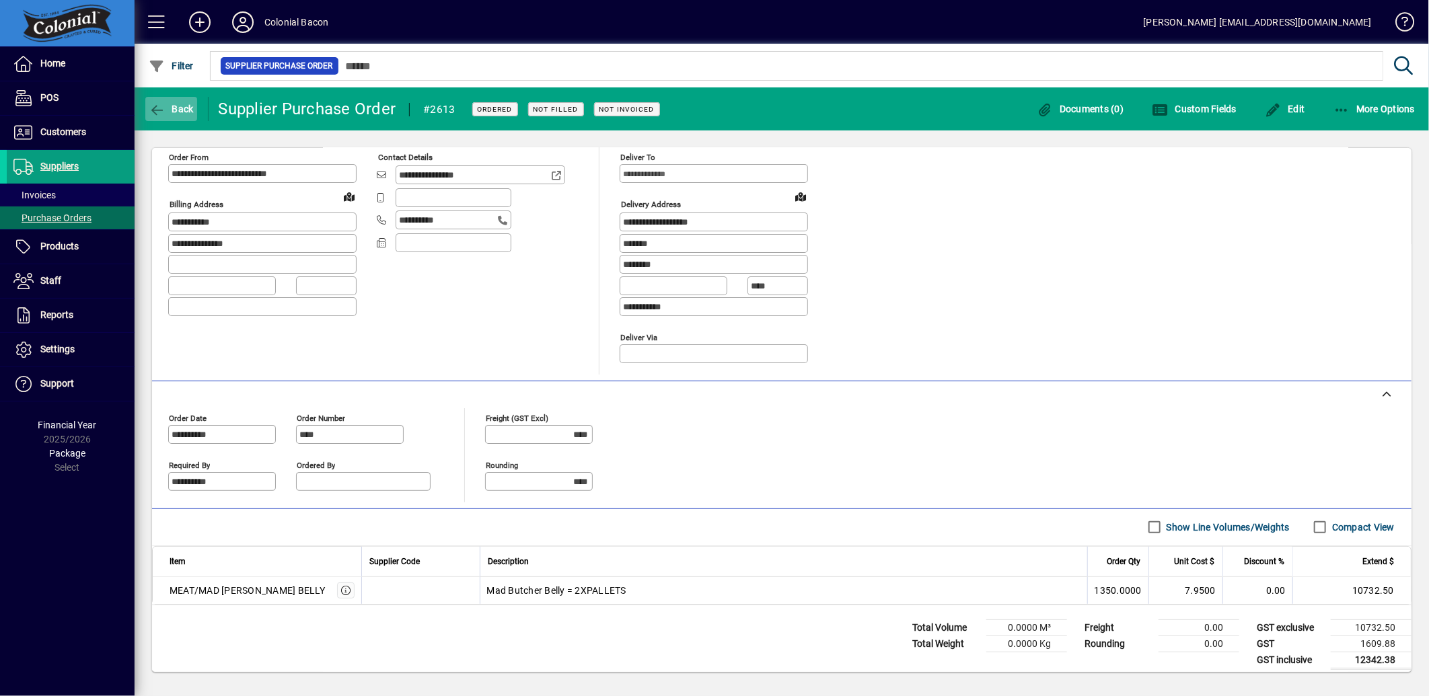
click at [178, 116] on span "button" at bounding box center [171, 109] width 52 height 32
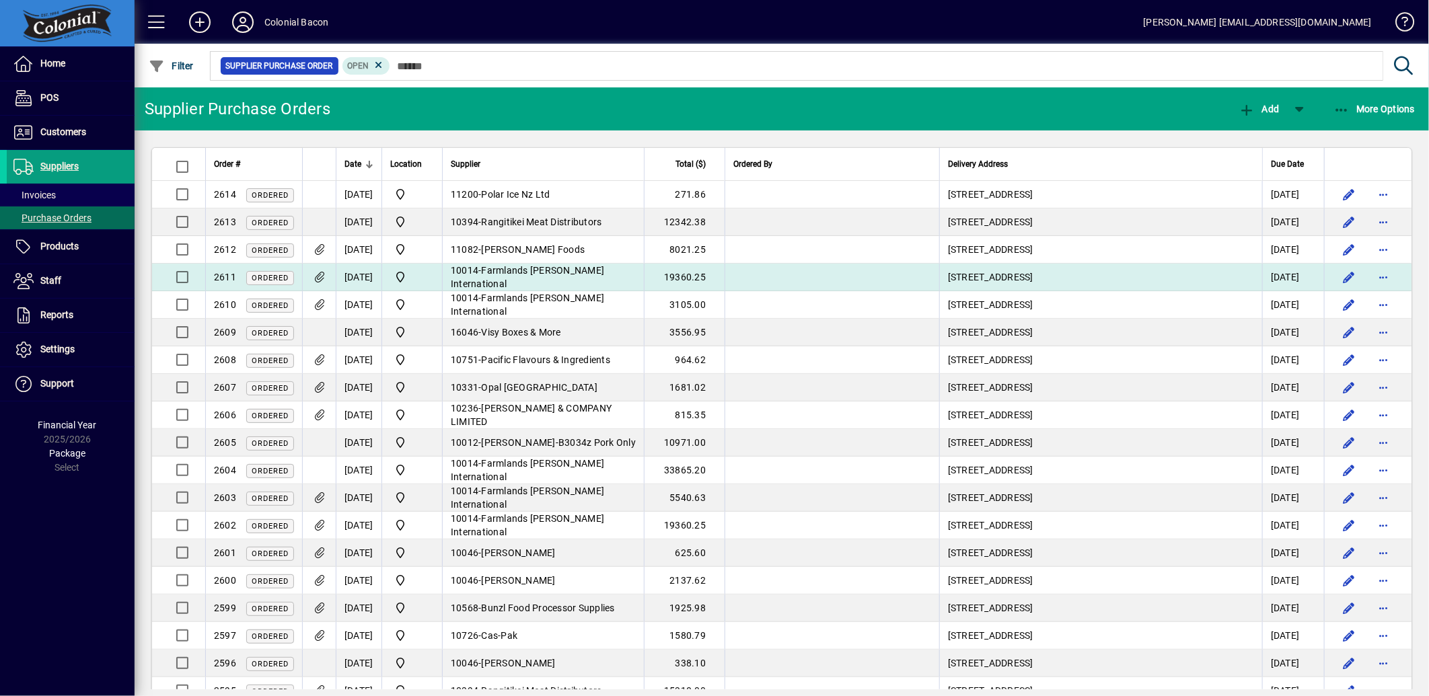
click at [573, 276] on span "Farmlands [PERSON_NAME] International" at bounding box center [527, 277] width 153 height 24
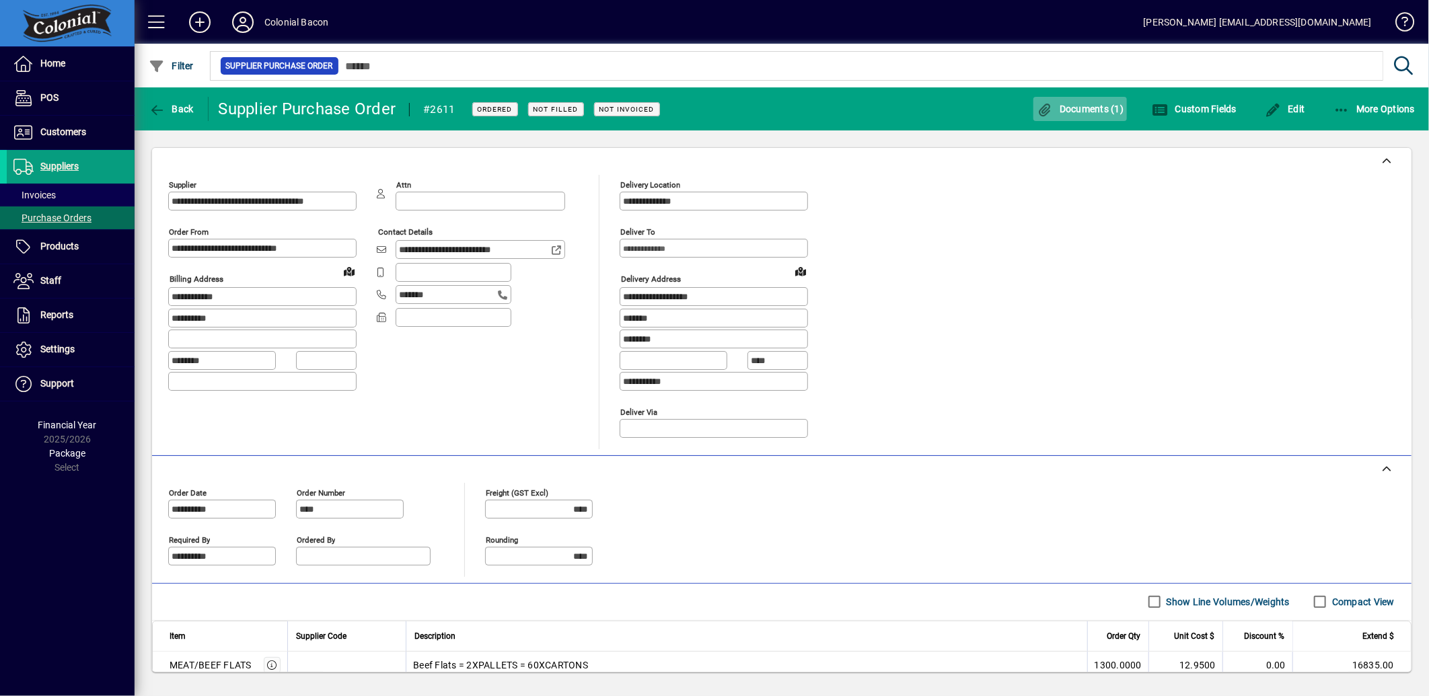
click at [1078, 101] on span "button" at bounding box center [1080, 109] width 94 height 32
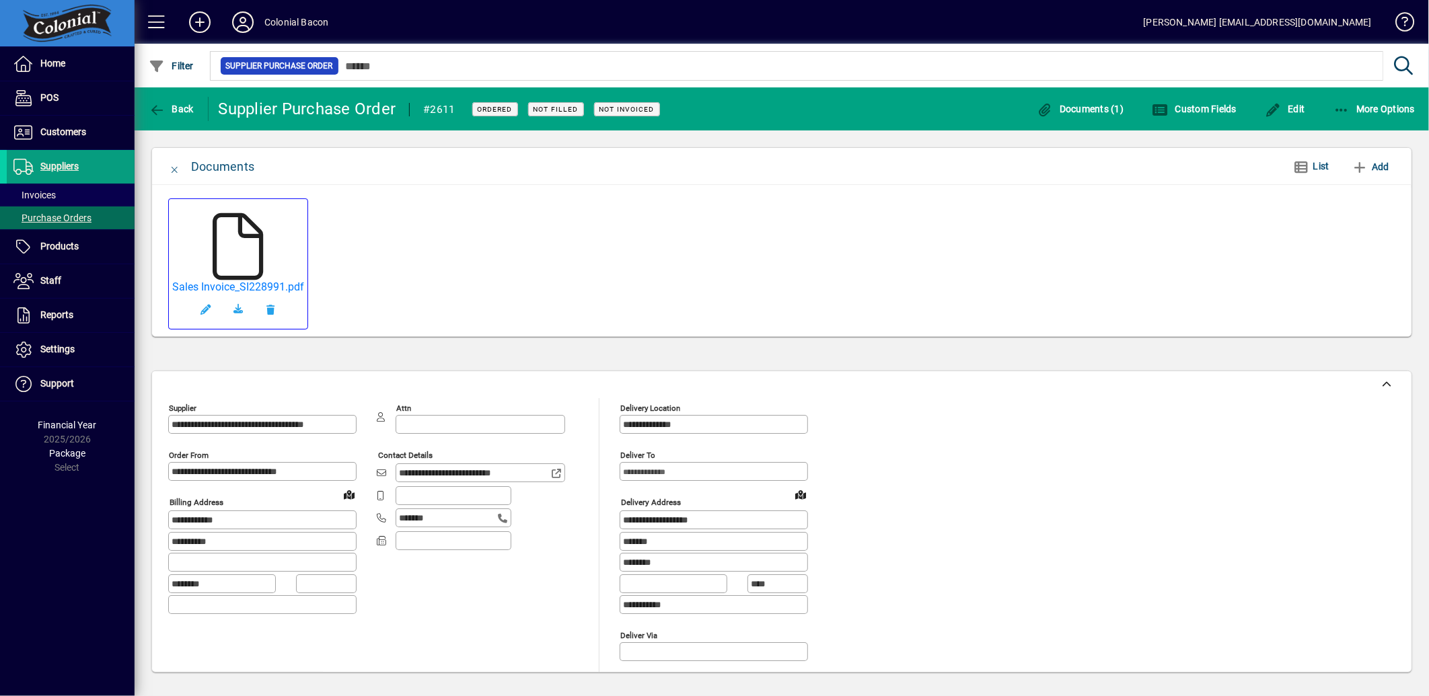
click at [230, 239] on icon at bounding box center [237, 246] width 67 height 67
